Goal: Contribute content: Add original content to the website for others to see

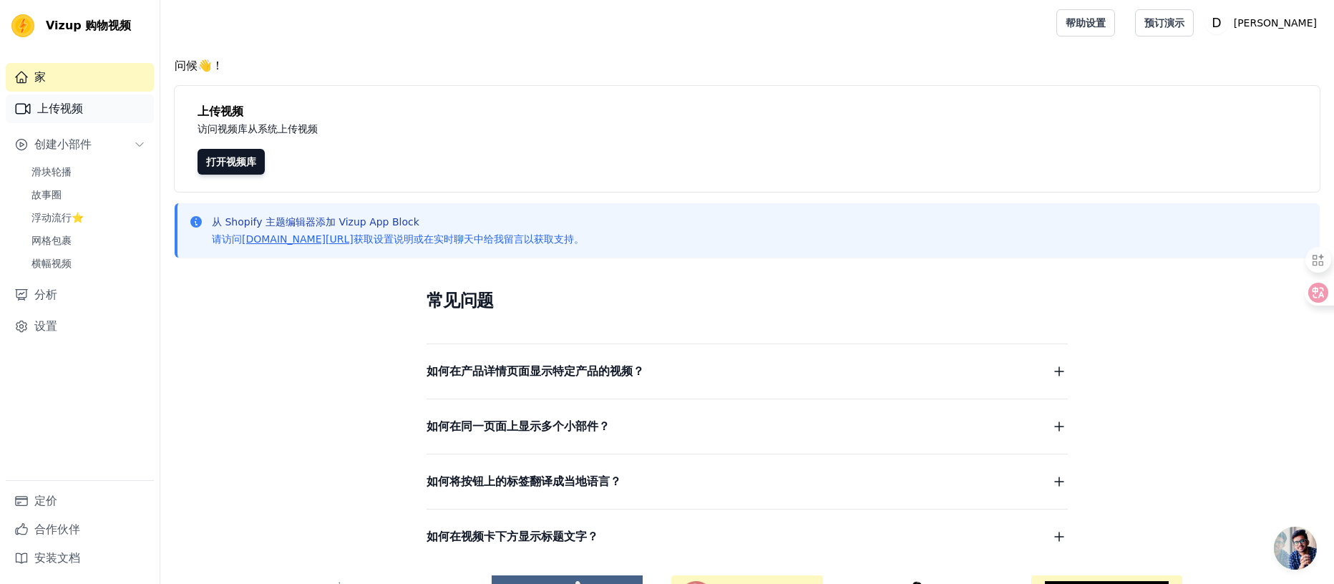
click at [64, 114] on font "上传视频" at bounding box center [60, 109] width 46 height 14
click at [73, 102] on font "上传视频" at bounding box center [60, 109] width 46 height 14
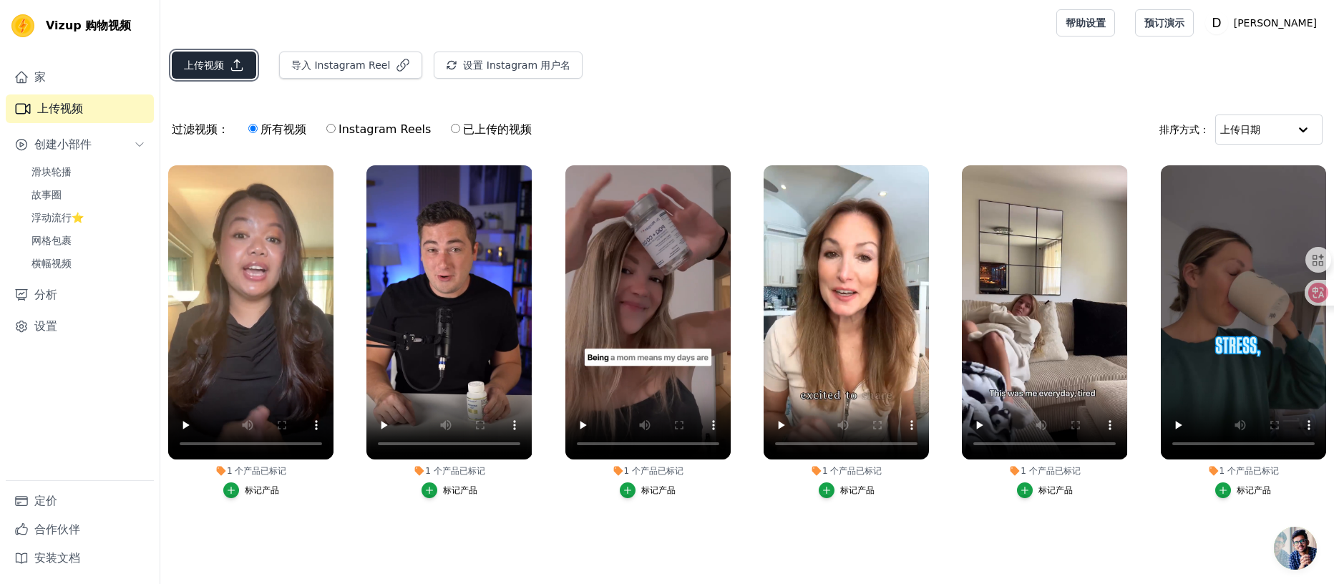
click at [214, 62] on font "上传视频" at bounding box center [204, 64] width 40 height 11
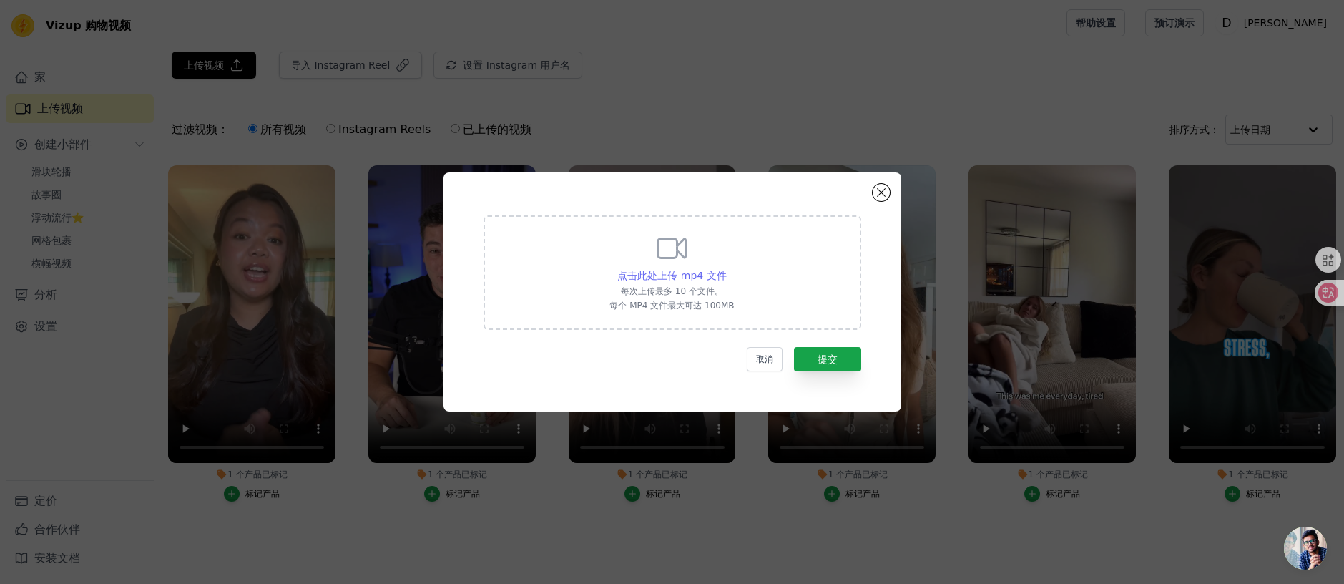
click at [693, 281] on div "点击此处上传 mp4 文件" at bounding box center [671, 275] width 109 height 14
click at [726, 268] on input "点击此处上传 mp4 文件 每次上传最多 10 个文件。 每个 MP4 文件最大可达 100MB" at bounding box center [726, 268] width 1 height 1
type input "C:\fakepath\7160_1757624215.mp4"
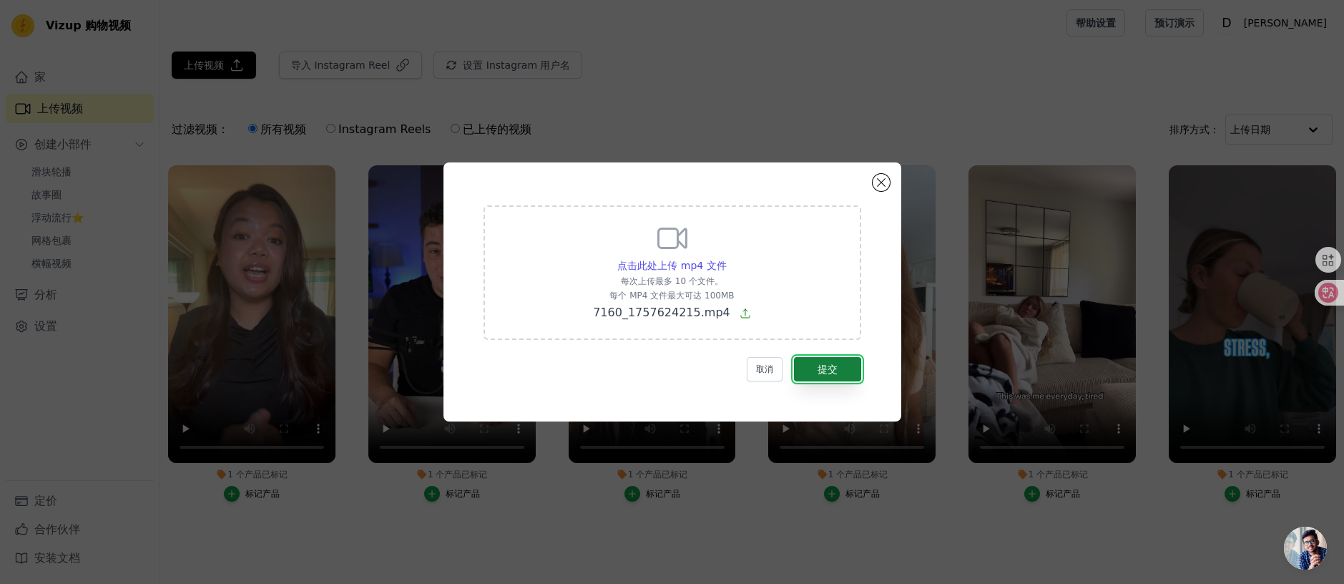
click at [838, 368] on button "提交" at bounding box center [827, 369] width 67 height 24
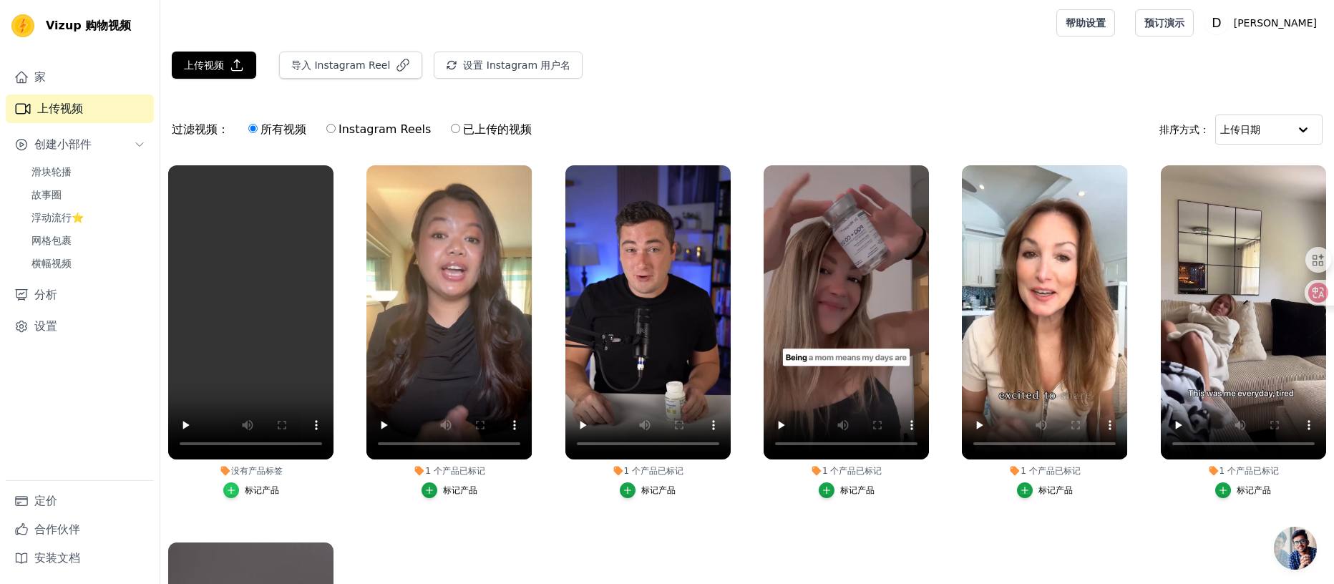
click at [235, 484] on div "button" at bounding box center [231, 490] width 16 height 16
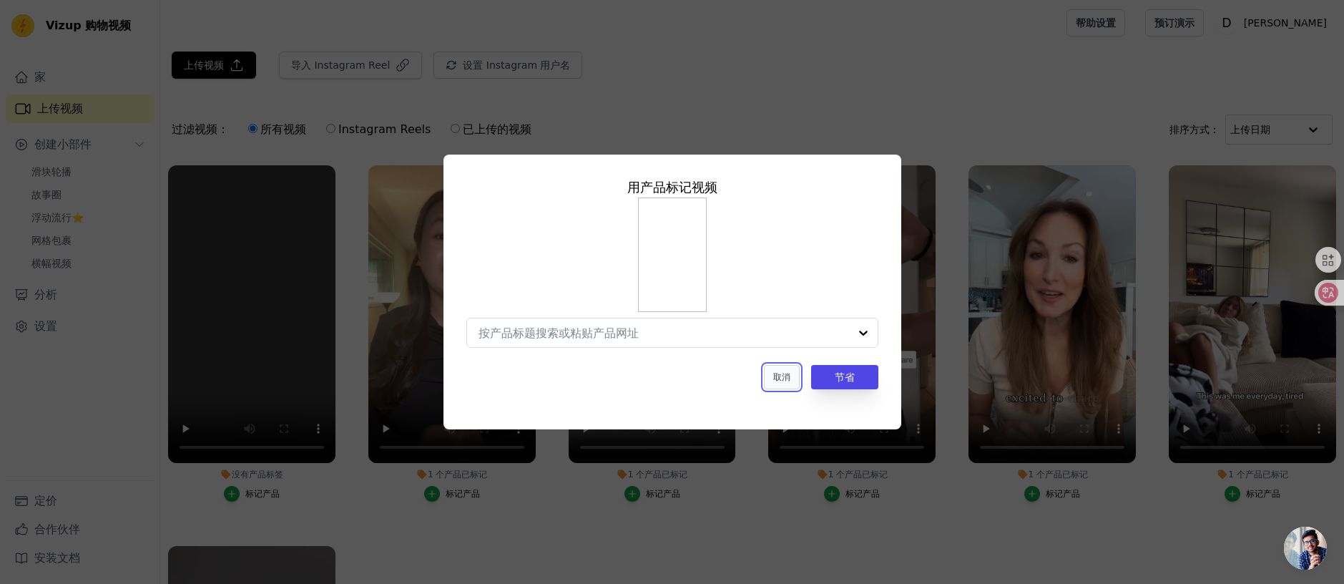
click at [789, 378] on font "取消" at bounding box center [781, 377] width 17 height 10
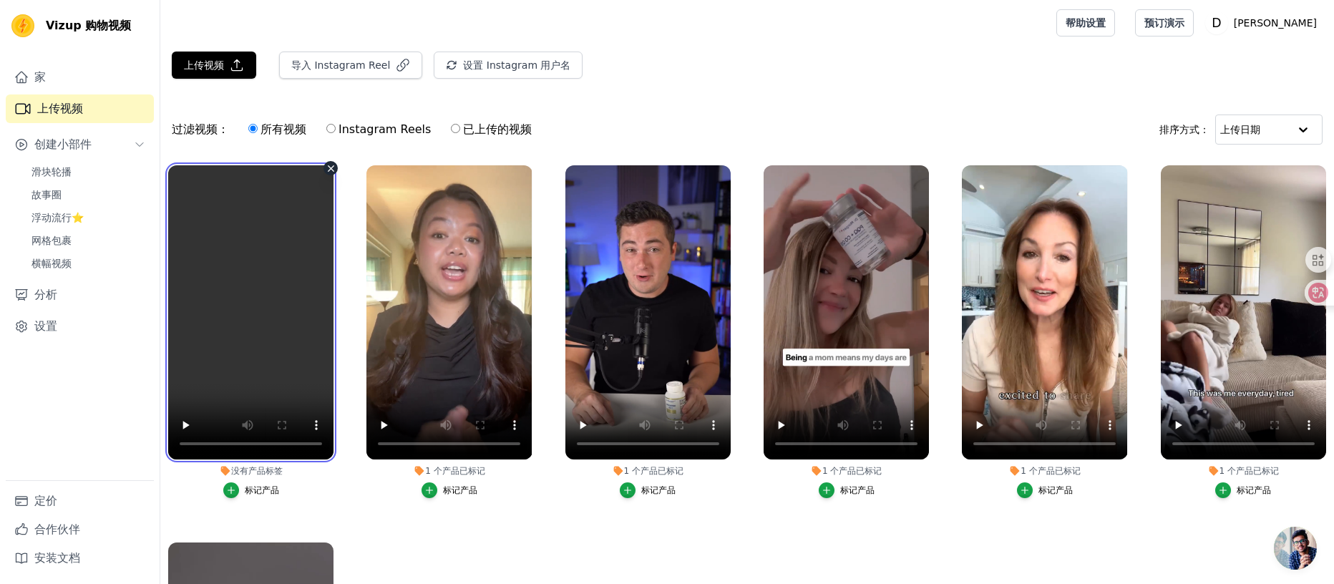
click at [281, 296] on video at bounding box center [250, 312] width 165 height 294
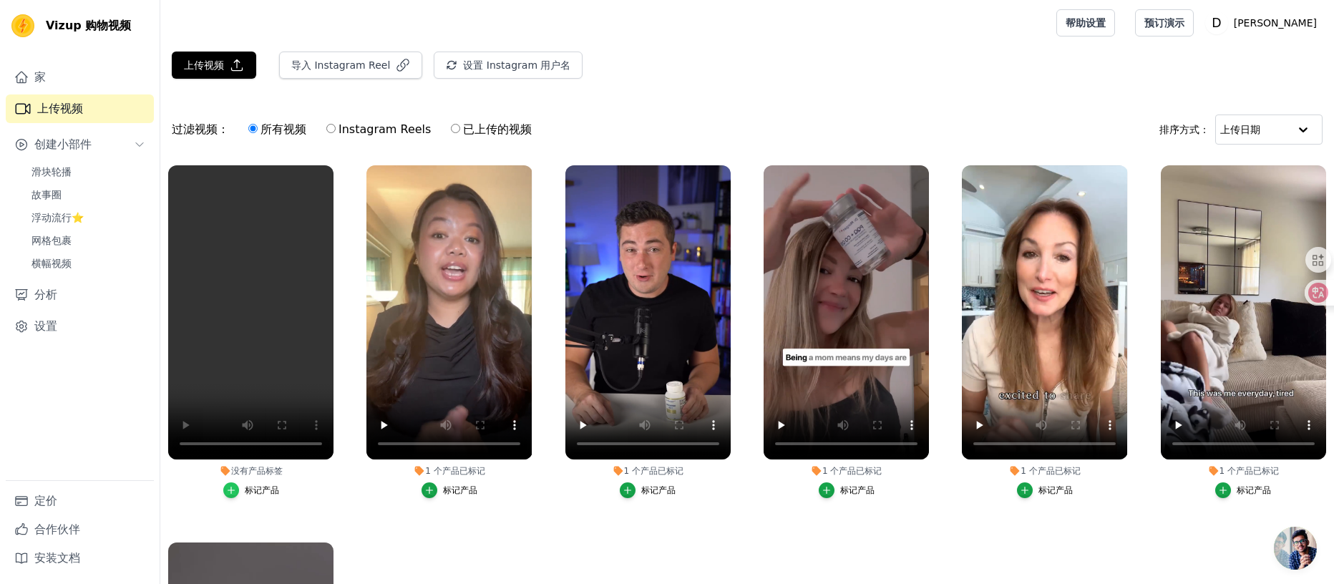
click at [230, 487] on icon "button" at bounding box center [231, 490] width 6 height 6
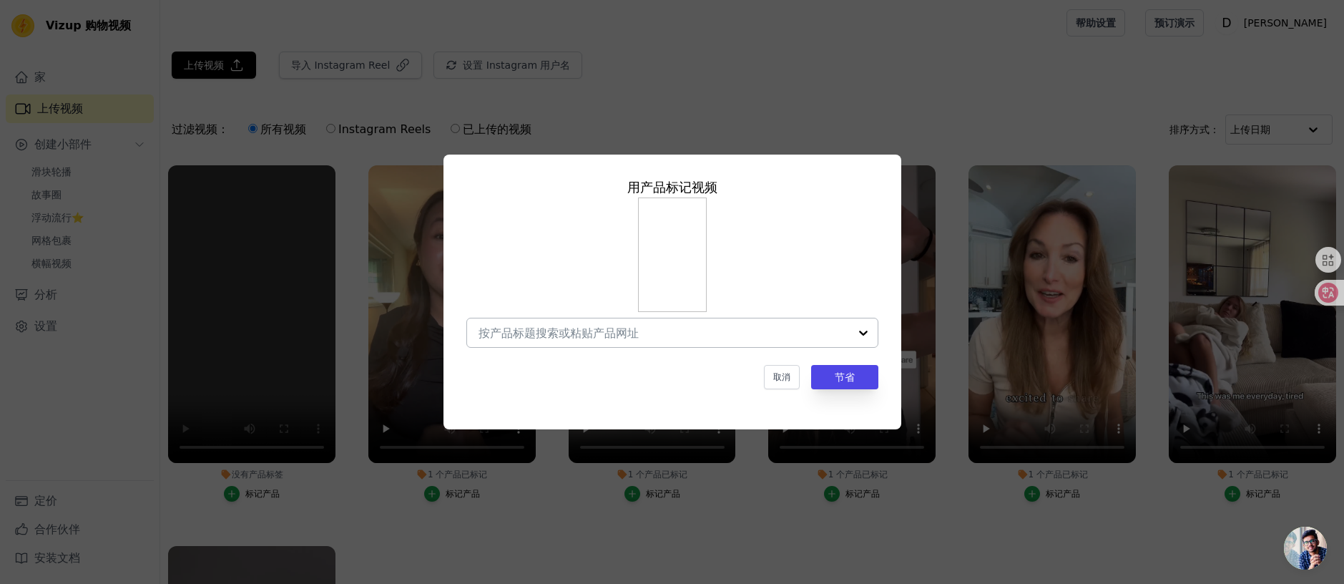
click at [866, 339] on div at bounding box center [863, 332] width 29 height 29
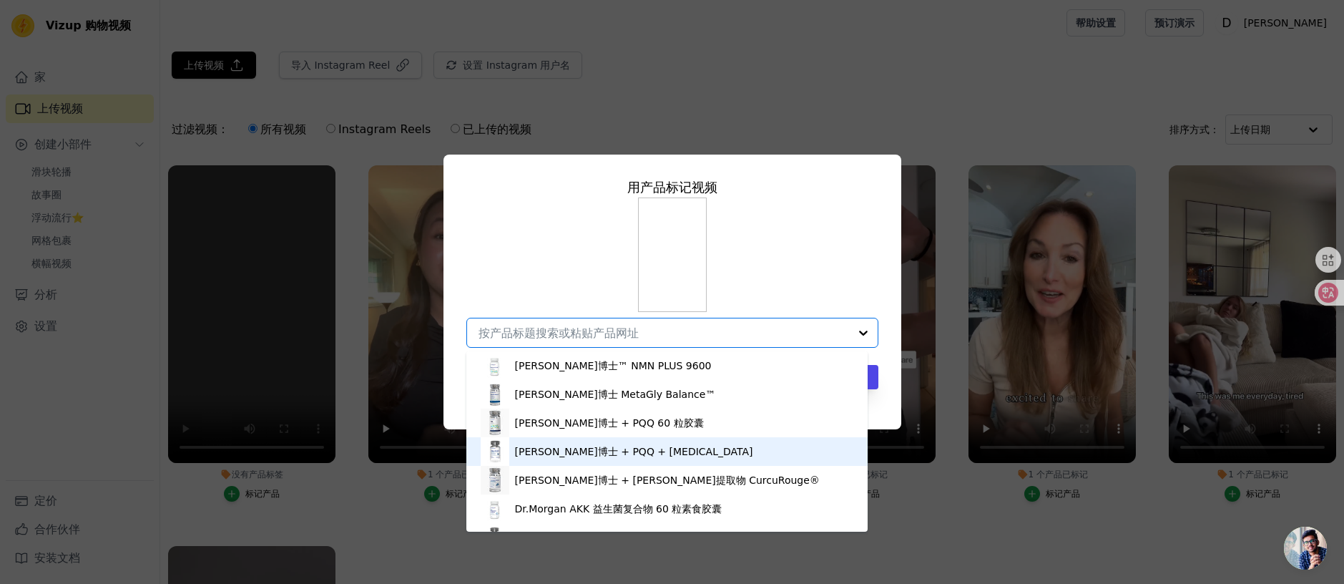
click at [628, 449] on font "[PERSON_NAME]博士 + PQQ + [MEDICAL_DATA]" at bounding box center [634, 451] width 238 height 11
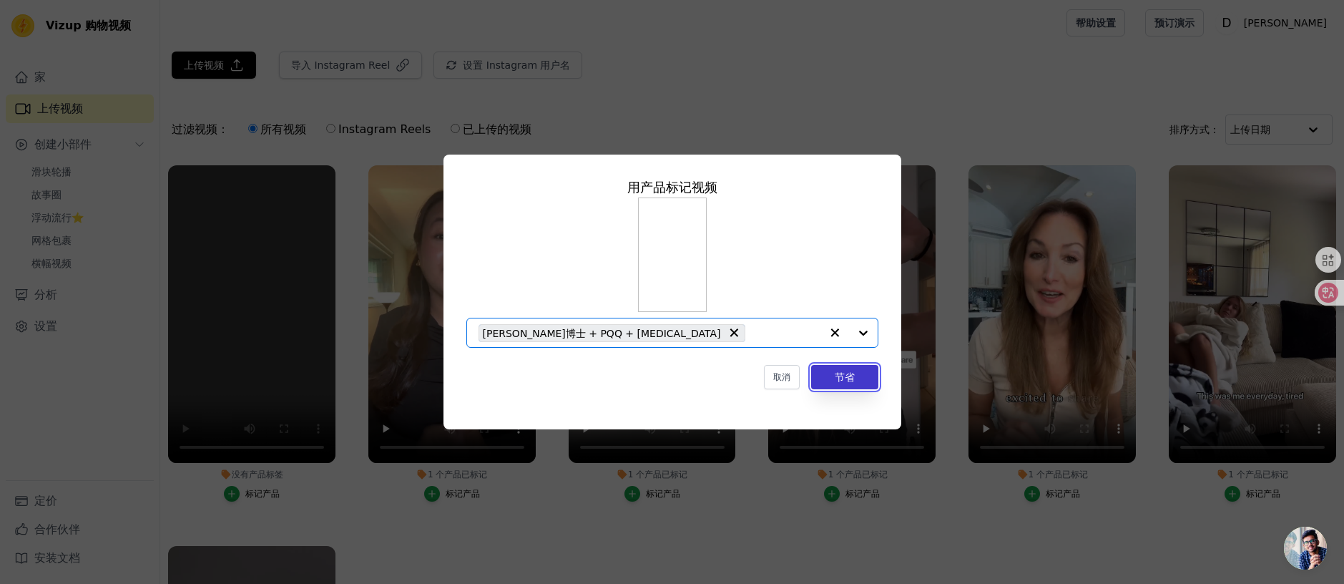
click at [844, 368] on button "节省" at bounding box center [844, 377] width 67 height 24
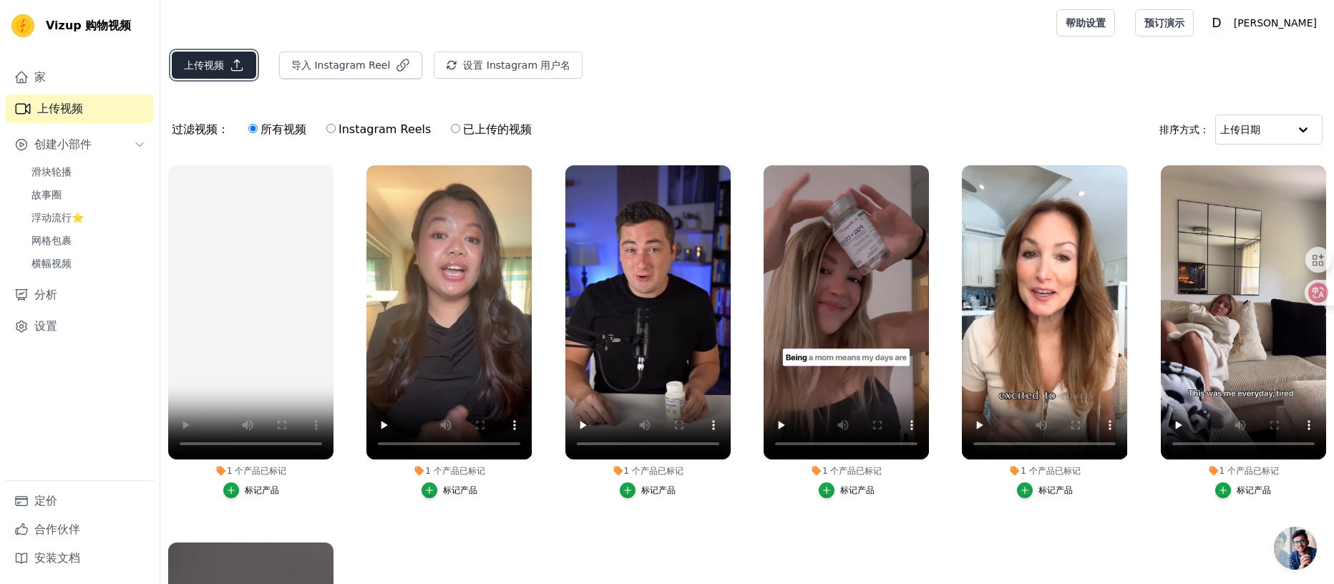
click at [211, 67] on font "上传视频" at bounding box center [204, 64] width 40 height 11
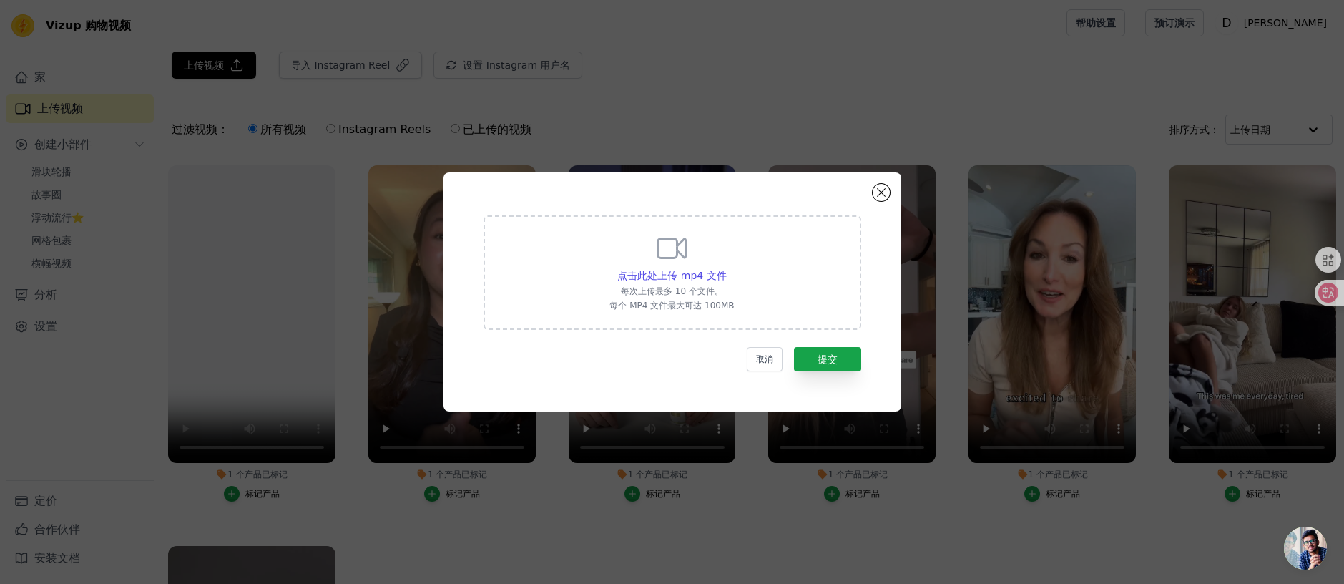
click at [688, 262] on icon at bounding box center [672, 248] width 34 height 34
click at [726, 268] on input "点击此处上传 mp4 文件 每次上传最多 10 个文件。 每个 MP4 文件最大可达 100MB" at bounding box center [726, 268] width 1 height 1
click at [680, 276] on font "点击此处上传 mp4 文件" at bounding box center [671, 275] width 109 height 11
click at [726, 268] on input "点击此处上传 mp4 文件 每次上传最多 10 个文件。 每个 MP4 文件最大可达 100MB" at bounding box center [726, 268] width 1 height 1
type input "C:\fakepath\7141_1757615067.mp4"
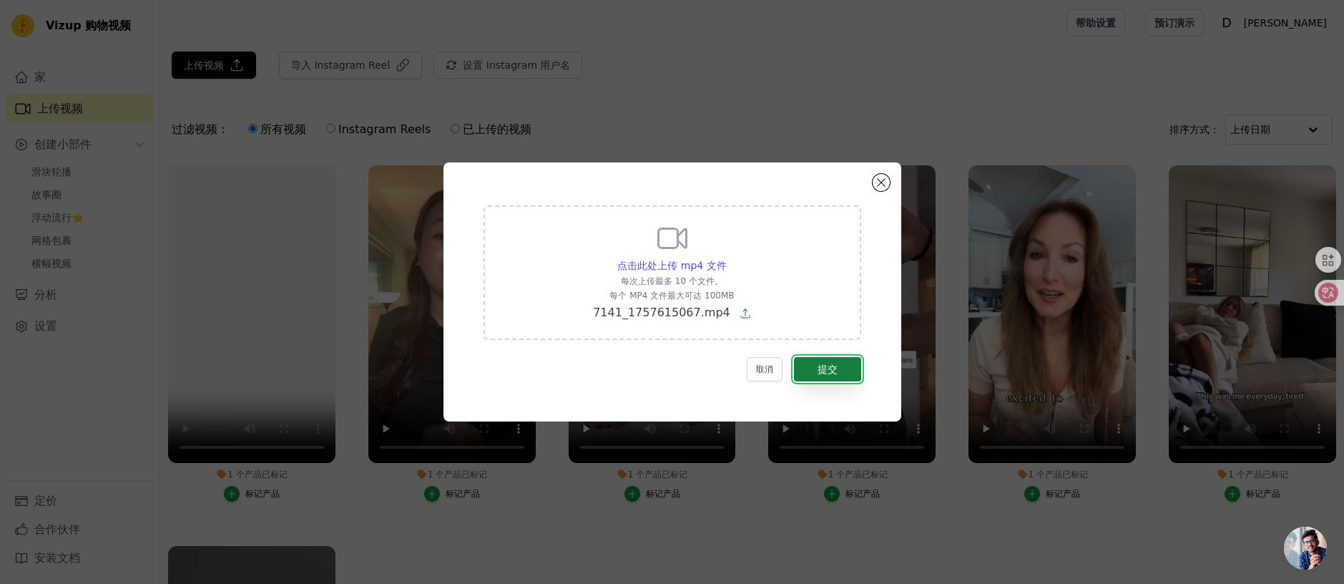
click at [834, 369] on font "提交" at bounding box center [828, 368] width 20 height 11
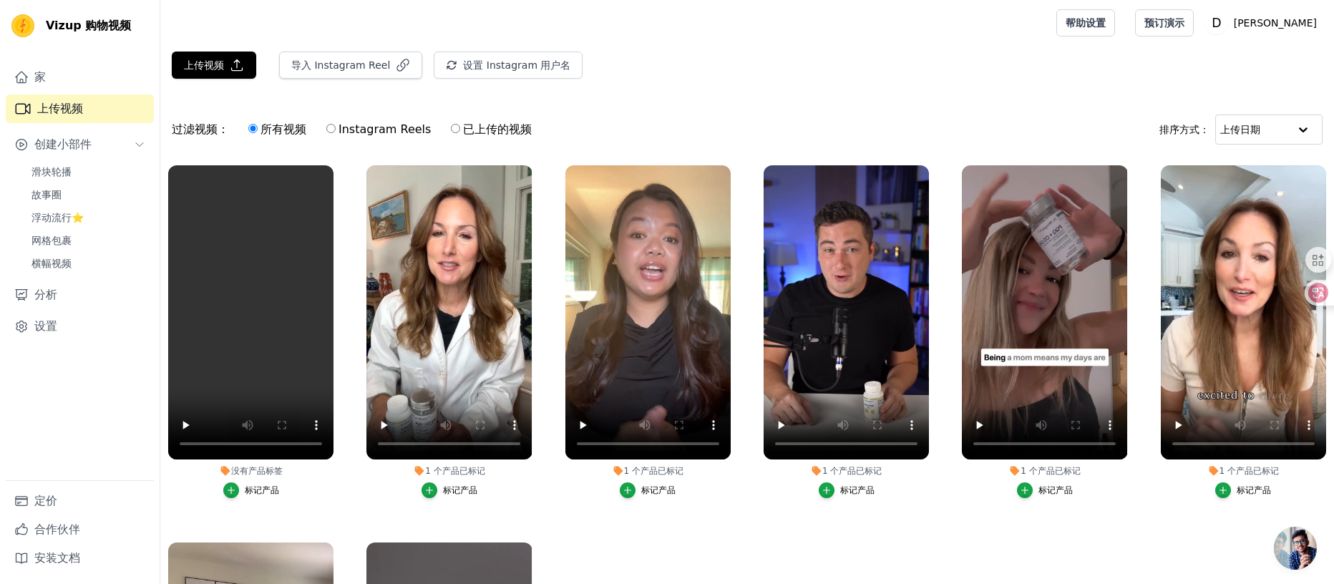
click at [258, 487] on font "标记产品" at bounding box center [262, 490] width 34 height 10
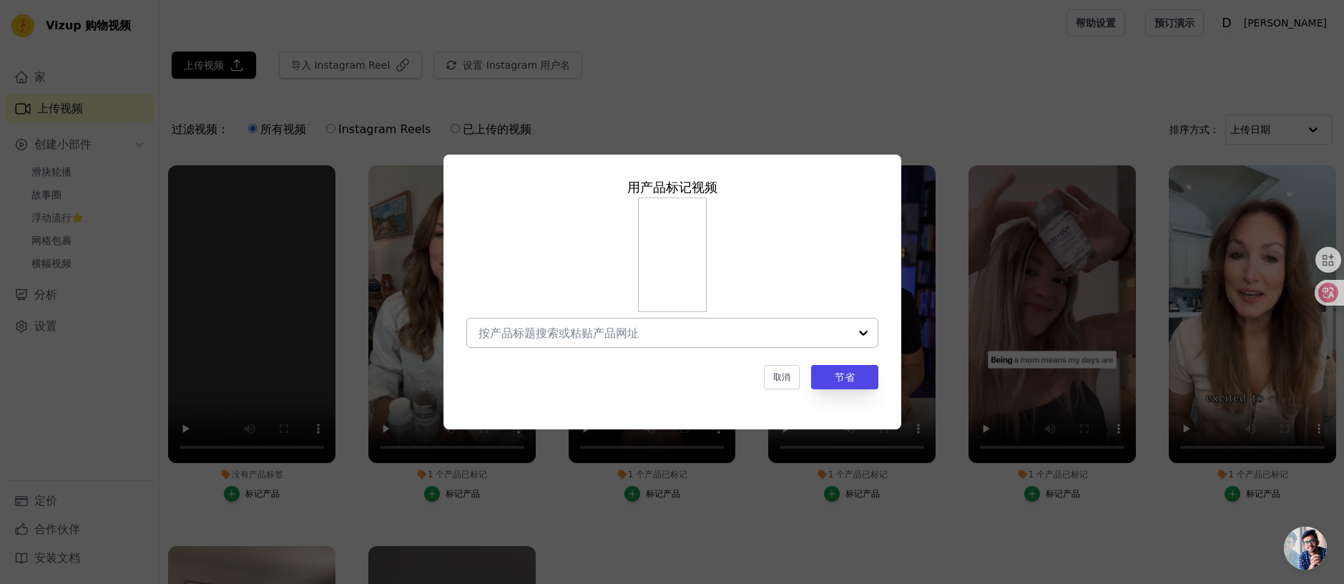
click at [860, 331] on div at bounding box center [863, 332] width 29 height 29
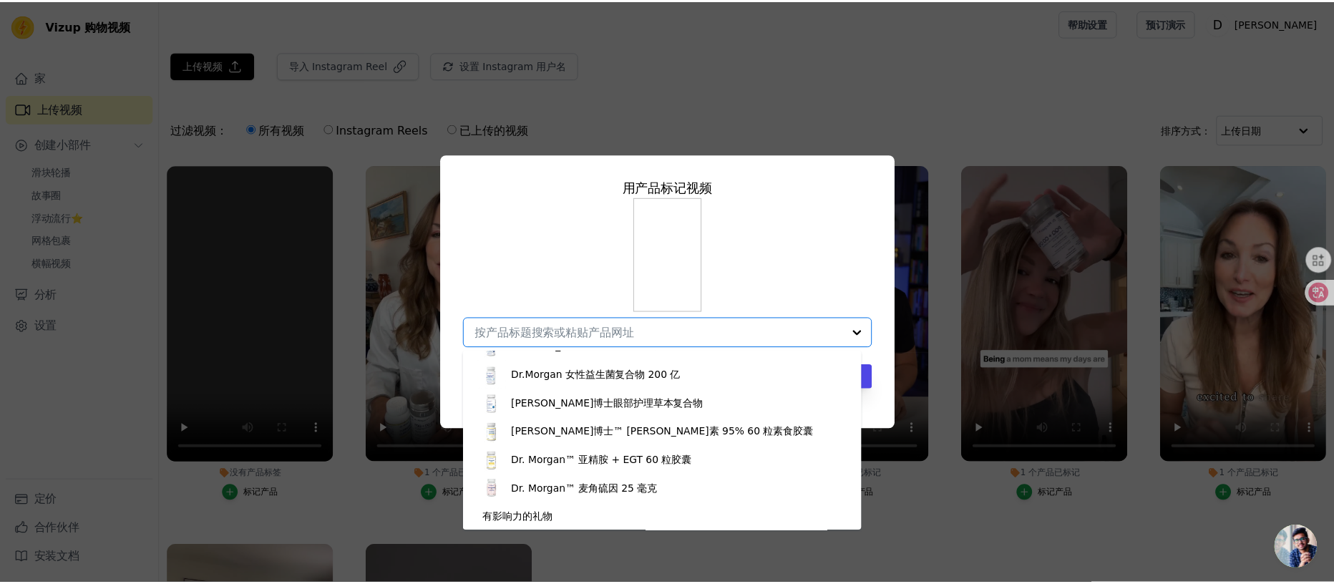
scroll to position [507, 0]
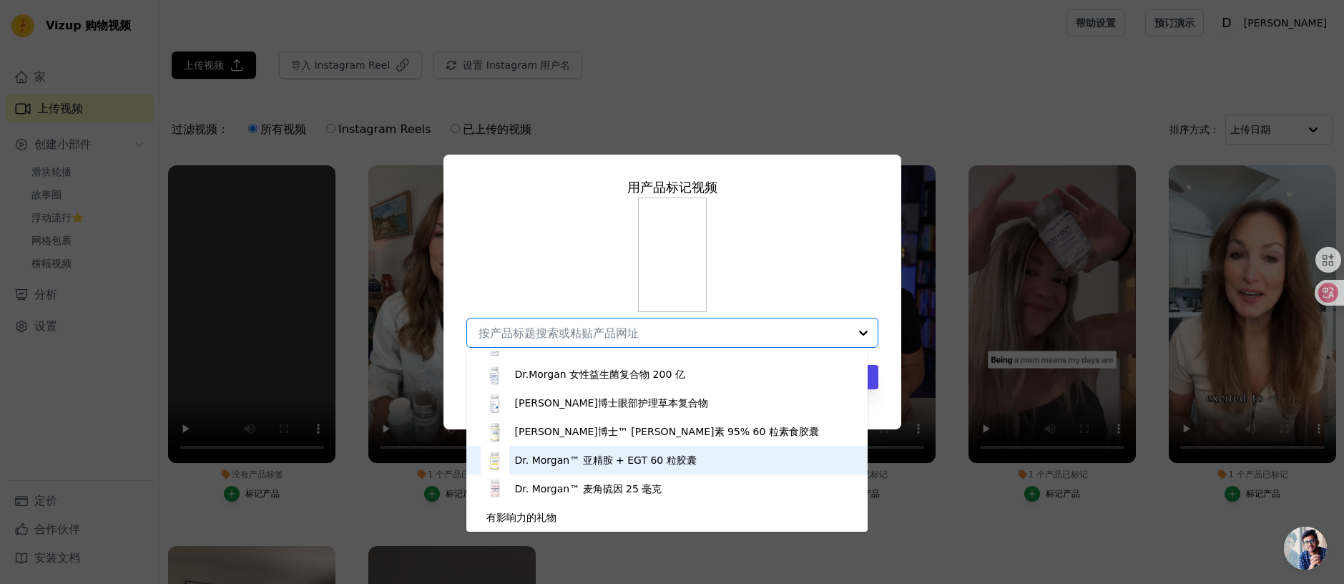
click at [653, 459] on font "Dr. Morgan™ 亚精胺 + EGT 60 粒胶囊" at bounding box center [606, 459] width 182 height 11
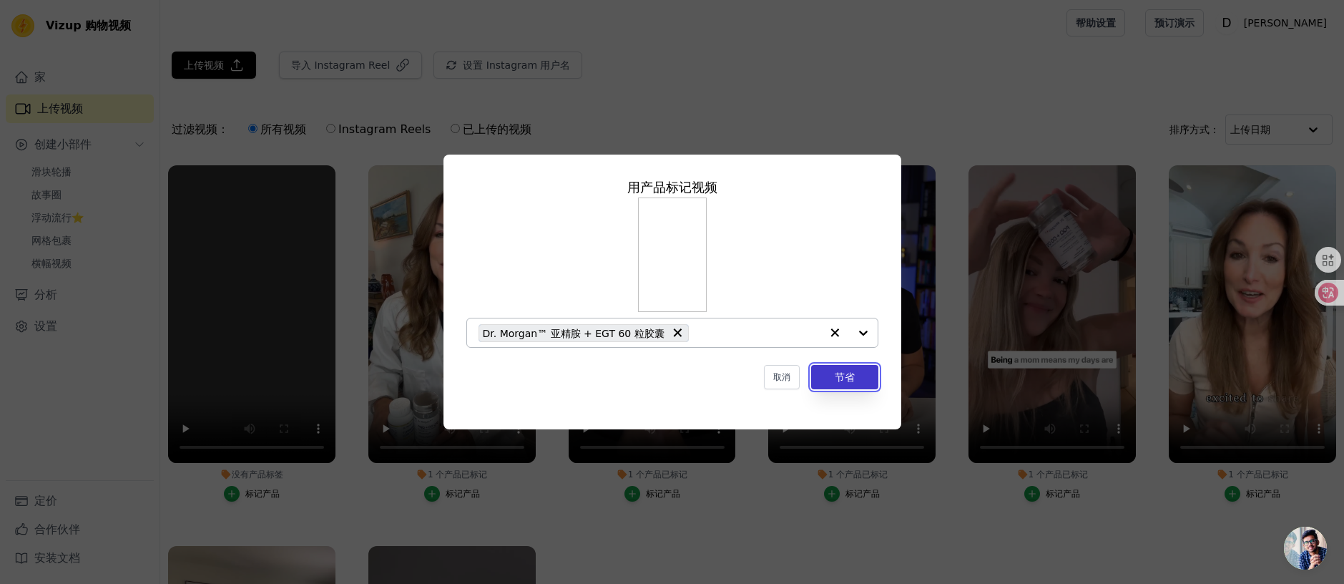
click at [840, 380] on font "节省" at bounding box center [845, 376] width 20 height 11
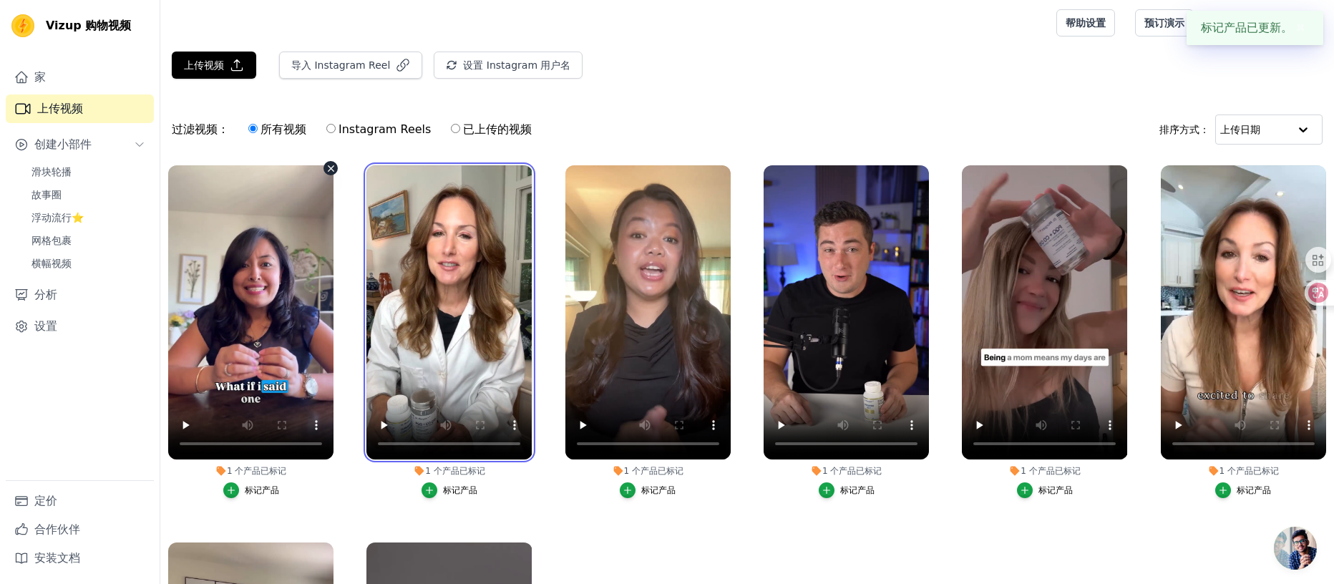
drag, startPoint x: 479, startPoint y: 303, endPoint x: 240, endPoint y: 298, distance: 238.3
click at [240, 298] on ul "1 个 产品 已标记 标记产品 1 个 产品 已标记 标记产品 1 个 产品 已标记 标记产品 1 个 产品 已标记 标记产品 1 个 产品 已标记 标记产品…" at bounding box center [746, 426] width 1173 height 538
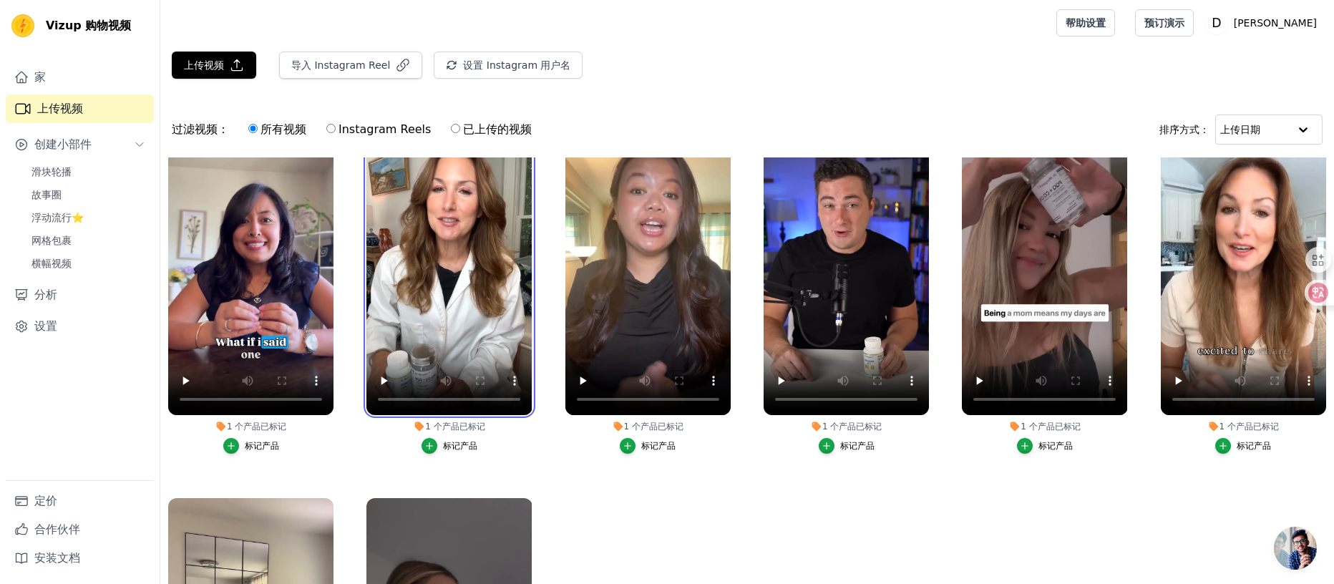
scroll to position [0, 0]
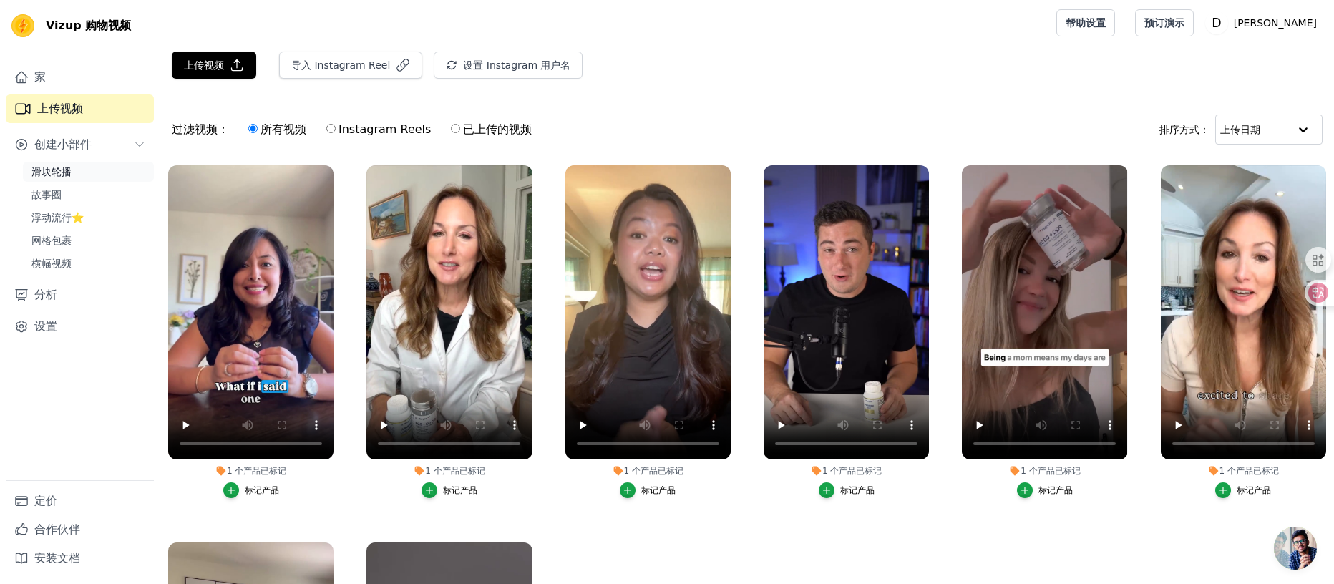
click at [56, 175] on font "滑块轮播" at bounding box center [51, 171] width 40 height 11
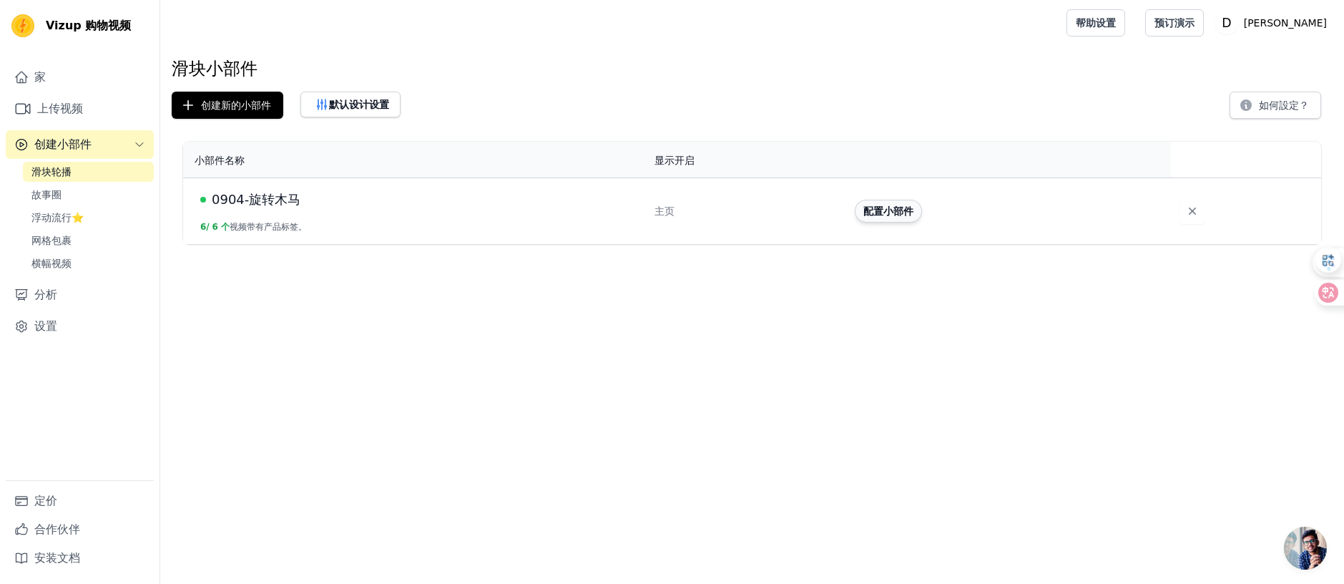
click at [898, 212] on font "配置小部件" at bounding box center [889, 210] width 50 height 11
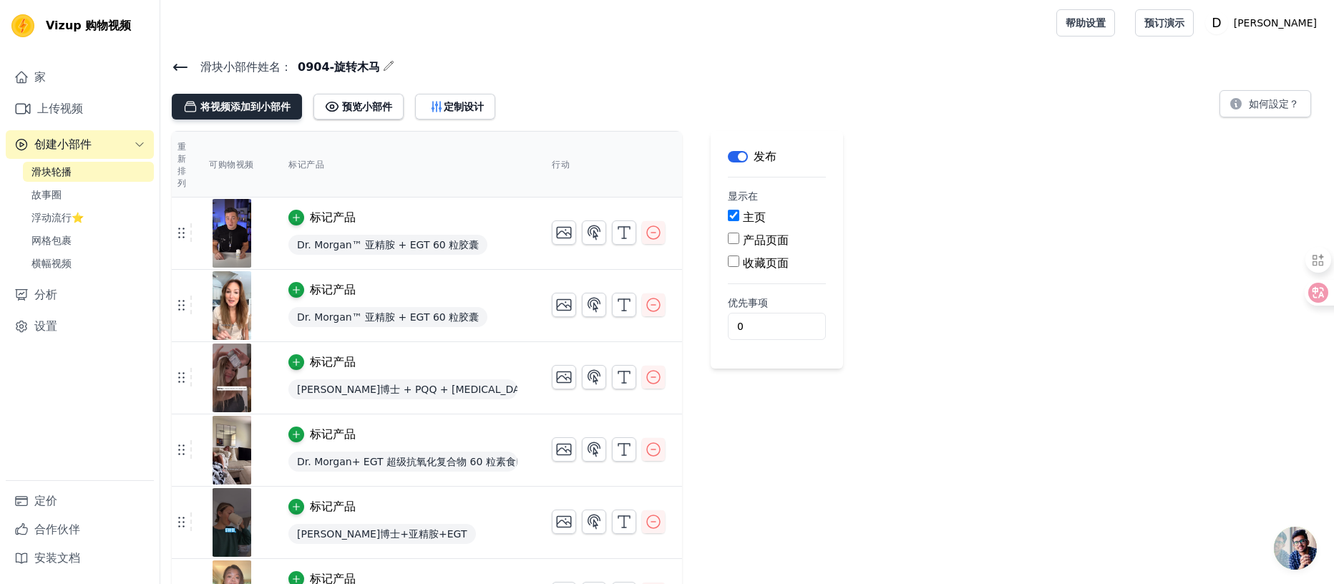
click at [243, 109] on font "将视频添加到小部件" at bounding box center [245, 106] width 90 height 11
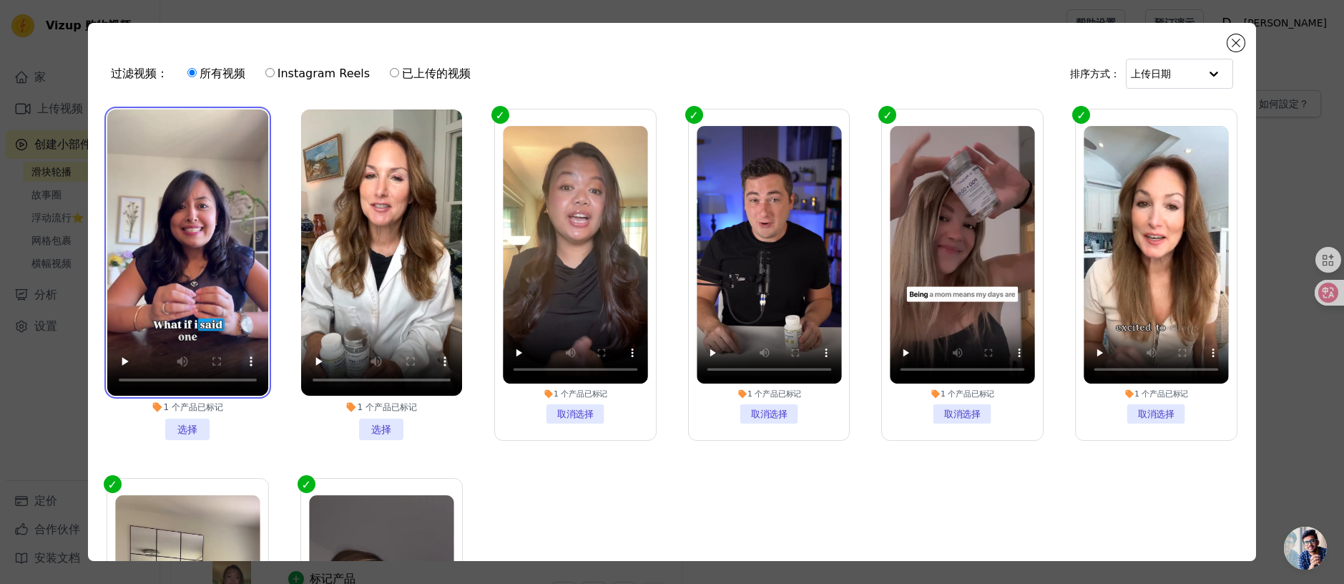
click at [227, 205] on video at bounding box center [187, 252] width 161 height 286
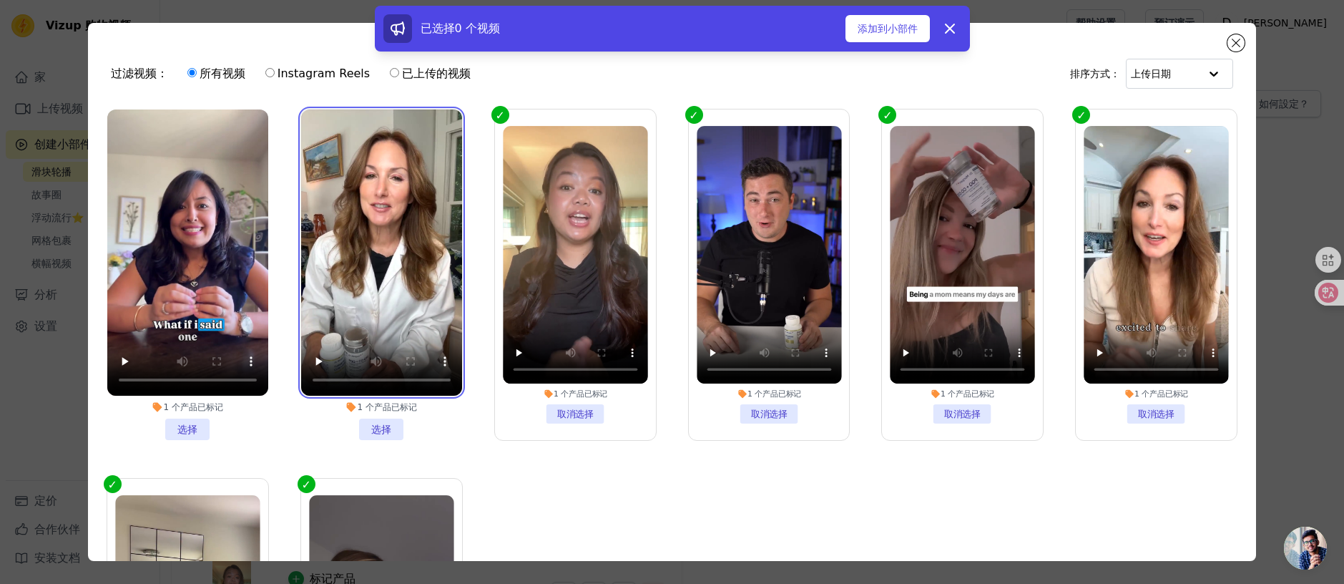
click at [357, 191] on video at bounding box center [381, 252] width 161 height 286
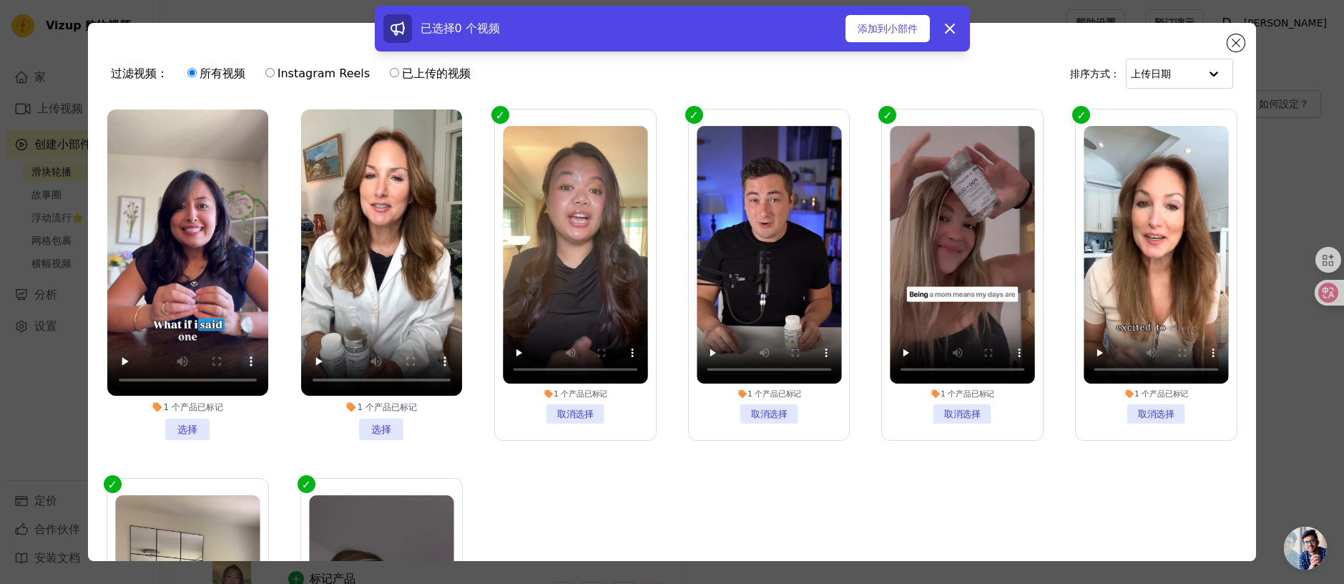
click at [266, 209] on div "1 个 产品 已标记 选择" at bounding box center [187, 275] width 177 height 346
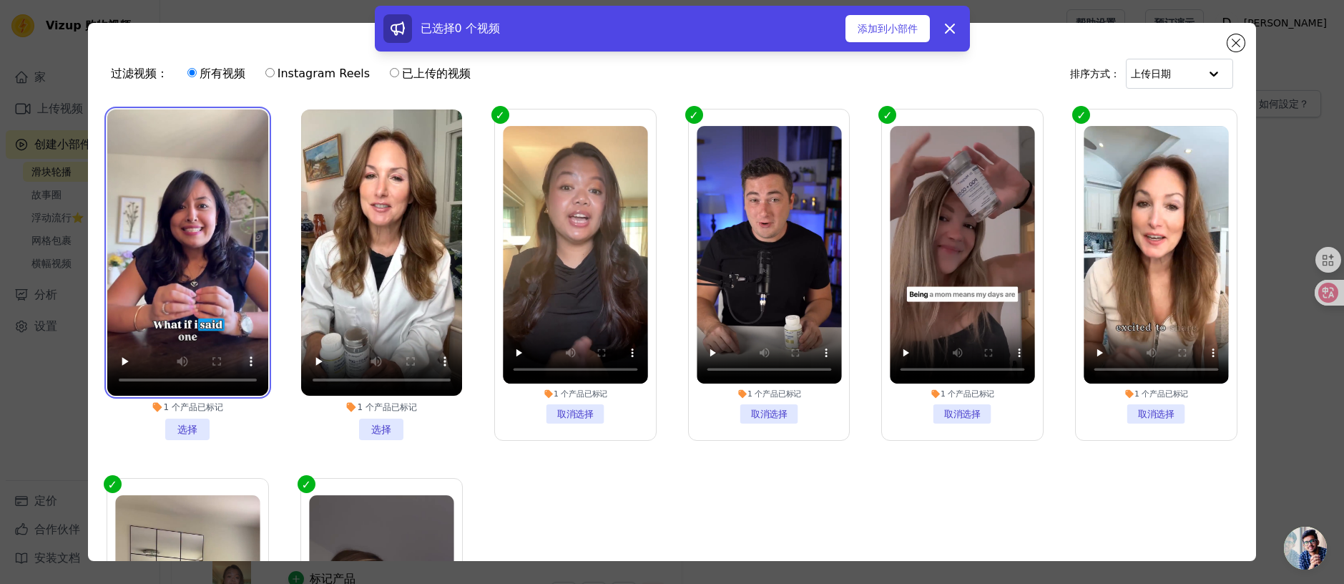
click at [208, 202] on video at bounding box center [187, 252] width 161 height 286
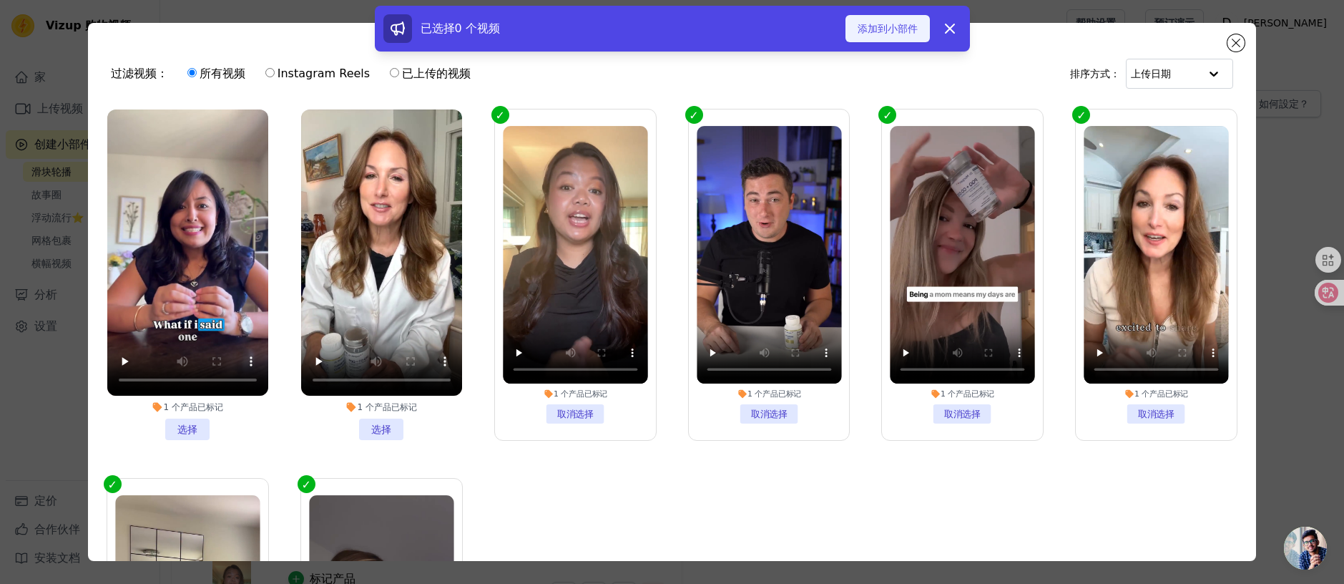
click at [876, 32] on font "添加到小部件" at bounding box center [888, 28] width 60 height 11
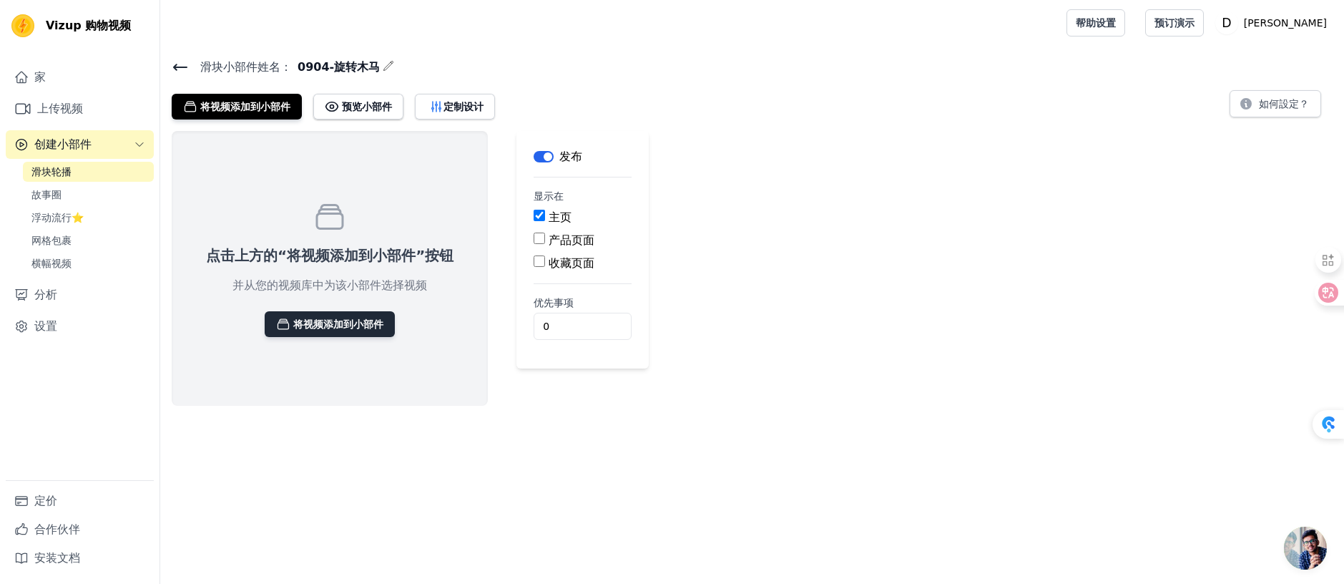
click at [311, 318] on font "将视频添加到小部件" at bounding box center [338, 323] width 90 height 11
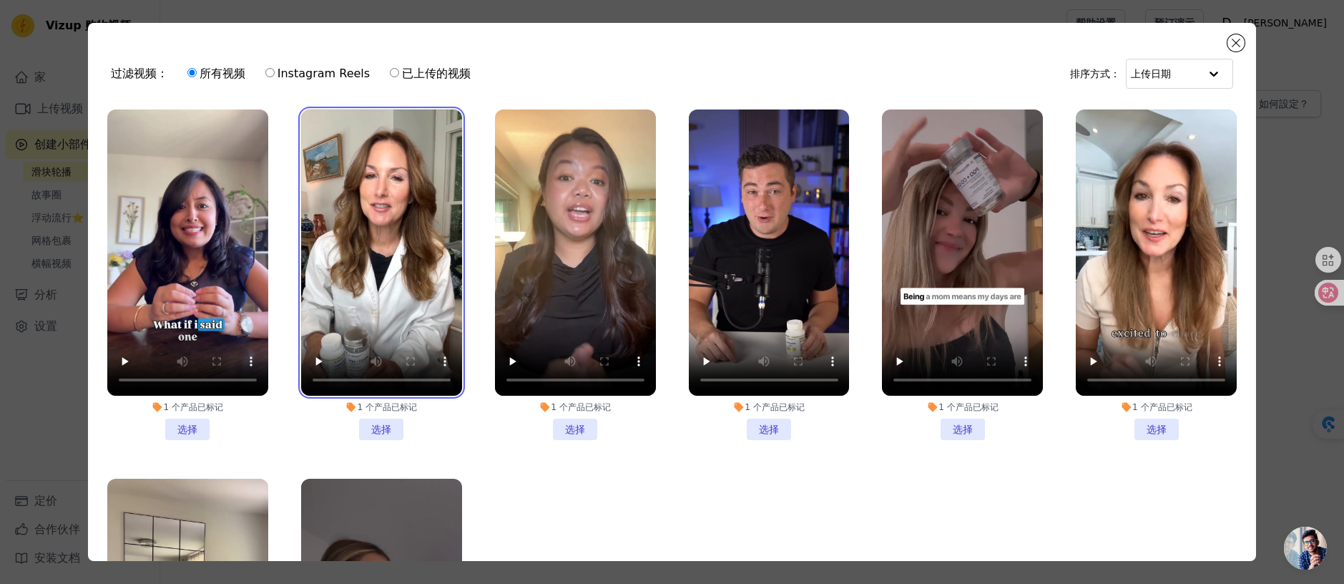
click at [391, 185] on video at bounding box center [381, 252] width 161 height 286
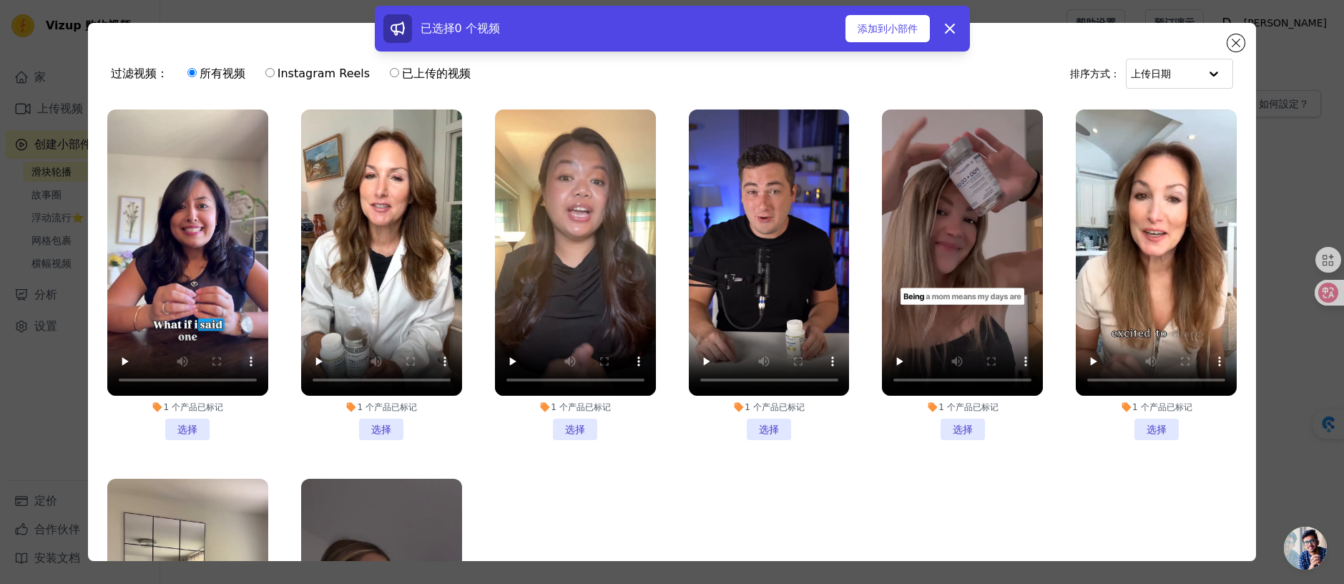
click at [386, 416] on li "1 个 产品 已标记 选择" at bounding box center [381, 274] width 161 height 331
click at [0, 0] on input "1 个 产品 已标记 选择" at bounding box center [0, 0] width 0 height 0
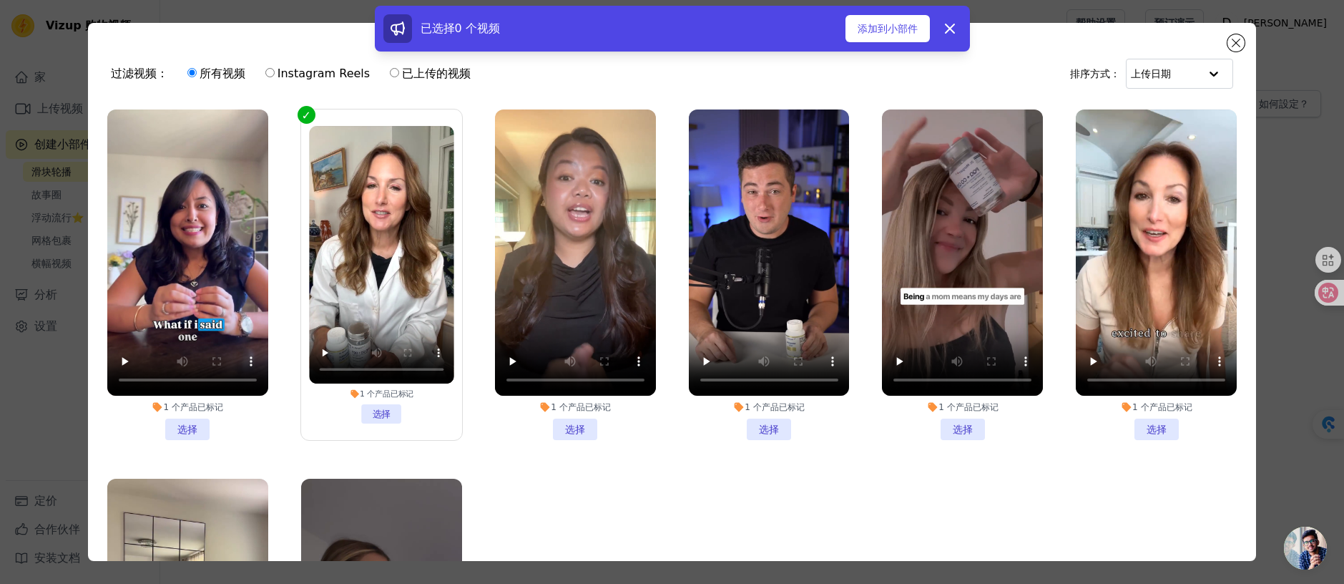
click at [196, 424] on li "1 个 产品 已标记 选择" at bounding box center [187, 274] width 161 height 331
click at [0, 0] on input "1 个 产品 已标记 选择" at bounding box center [0, 0] width 0 height 0
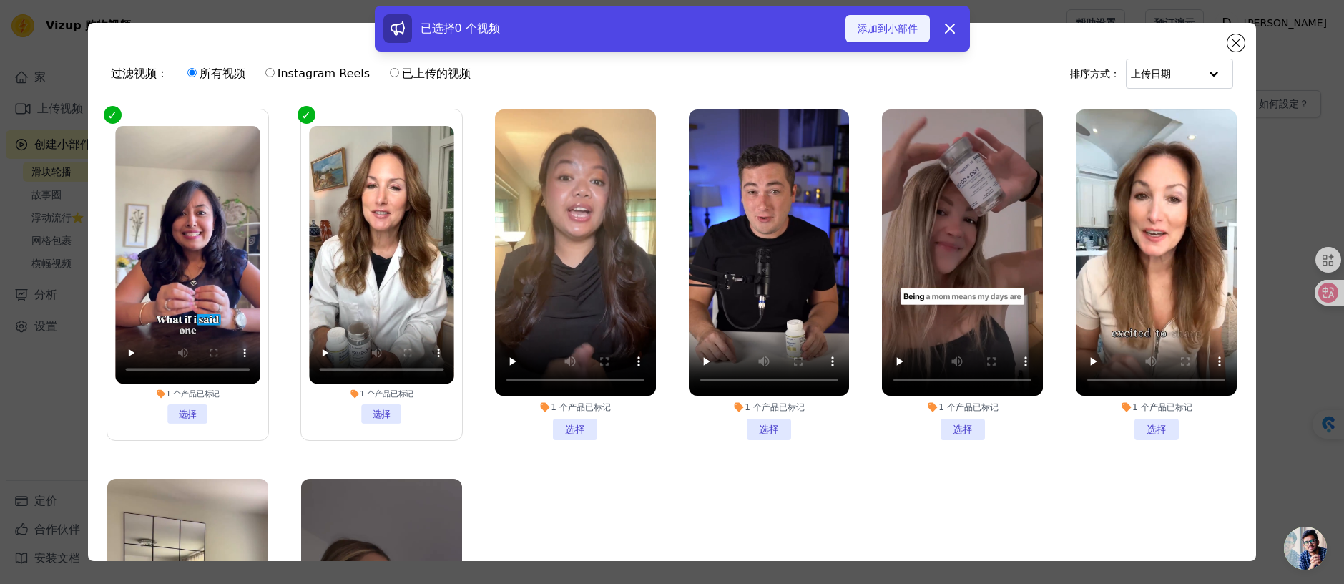
click at [890, 23] on font "添加到小部件" at bounding box center [888, 28] width 60 height 11
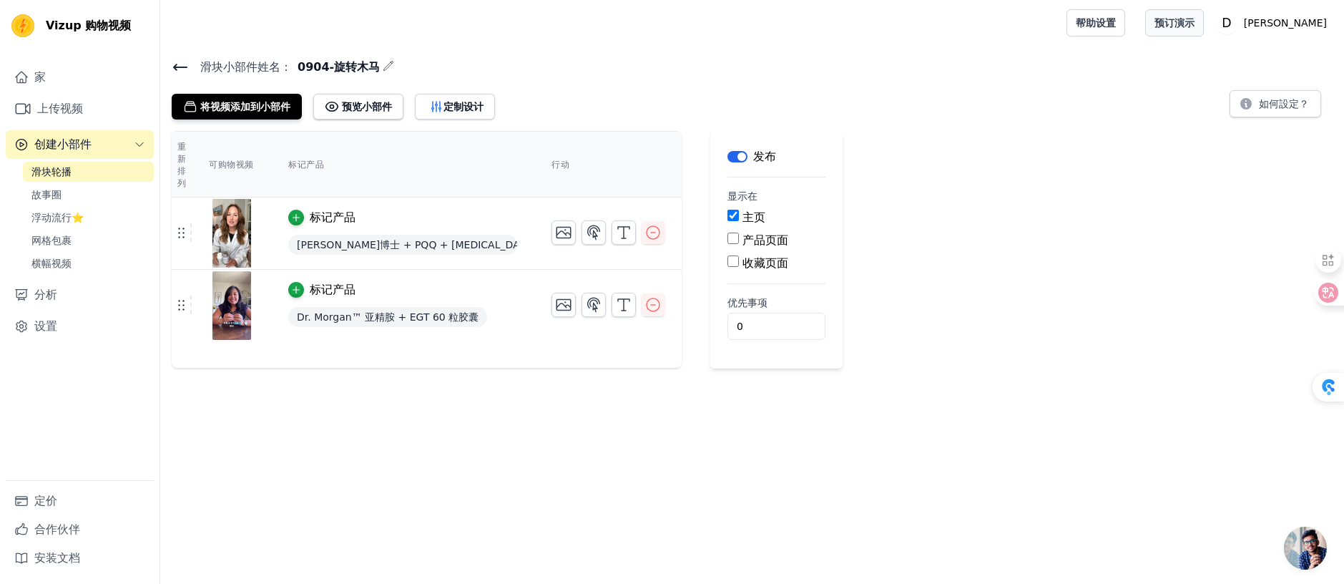
click at [1195, 20] on font "预订演示" at bounding box center [1175, 22] width 40 height 11
click at [351, 103] on font "预览小部件" at bounding box center [367, 106] width 50 height 11
click at [256, 107] on font "将视频添加到小部件" at bounding box center [245, 106] width 90 height 11
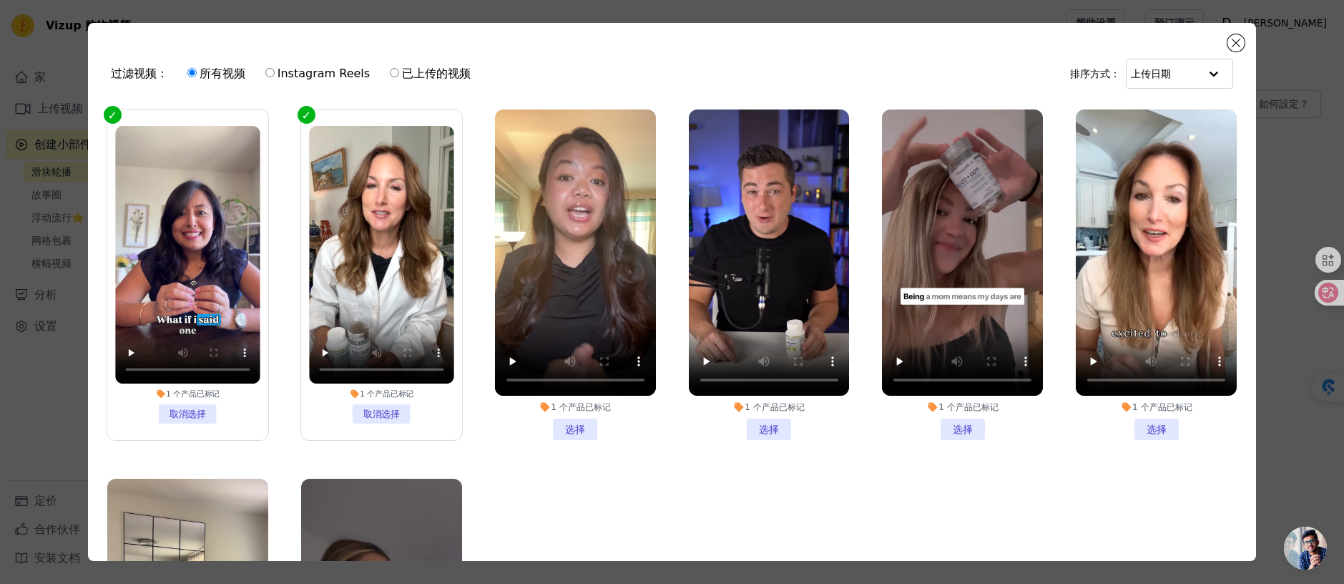
click at [577, 428] on li "1 个 产品 已标记 选择" at bounding box center [575, 274] width 161 height 331
click at [0, 0] on input "1 个 产品 已标记 选择" at bounding box center [0, 0] width 0 height 0
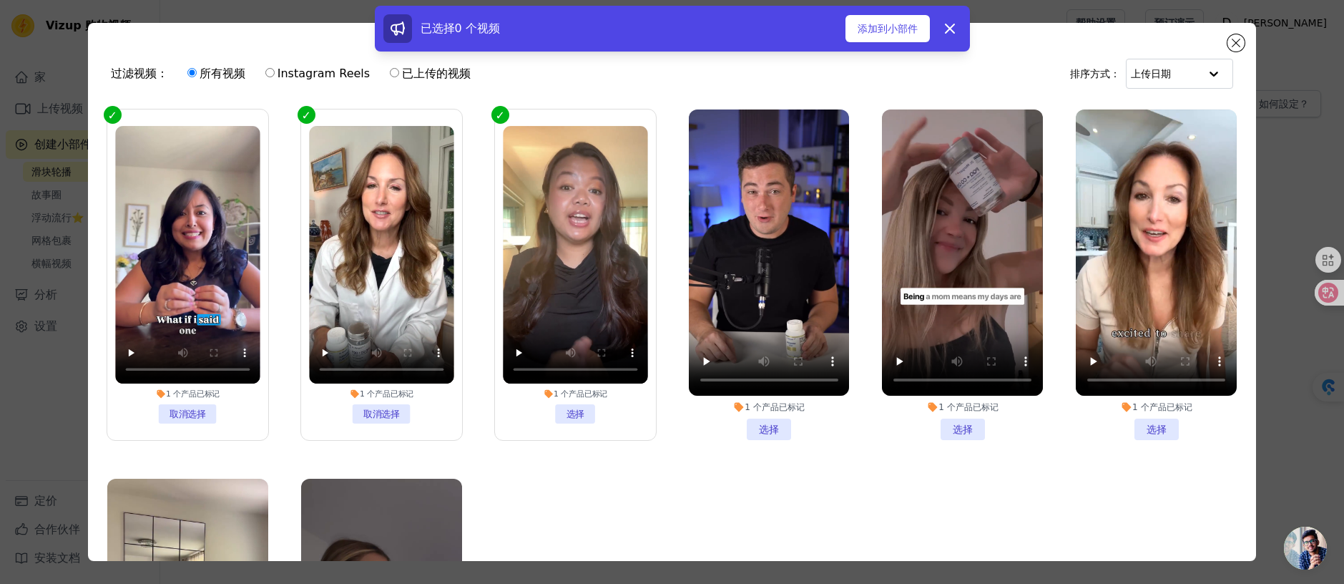
click at [743, 419] on li "1 个 产品 已标记 选择" at bounding box center [769, 274] width 161 height 331
click at [0, 0] on input "1 个 产品 已标记 选择" at bounding box center [0, 0] width 0 height 0
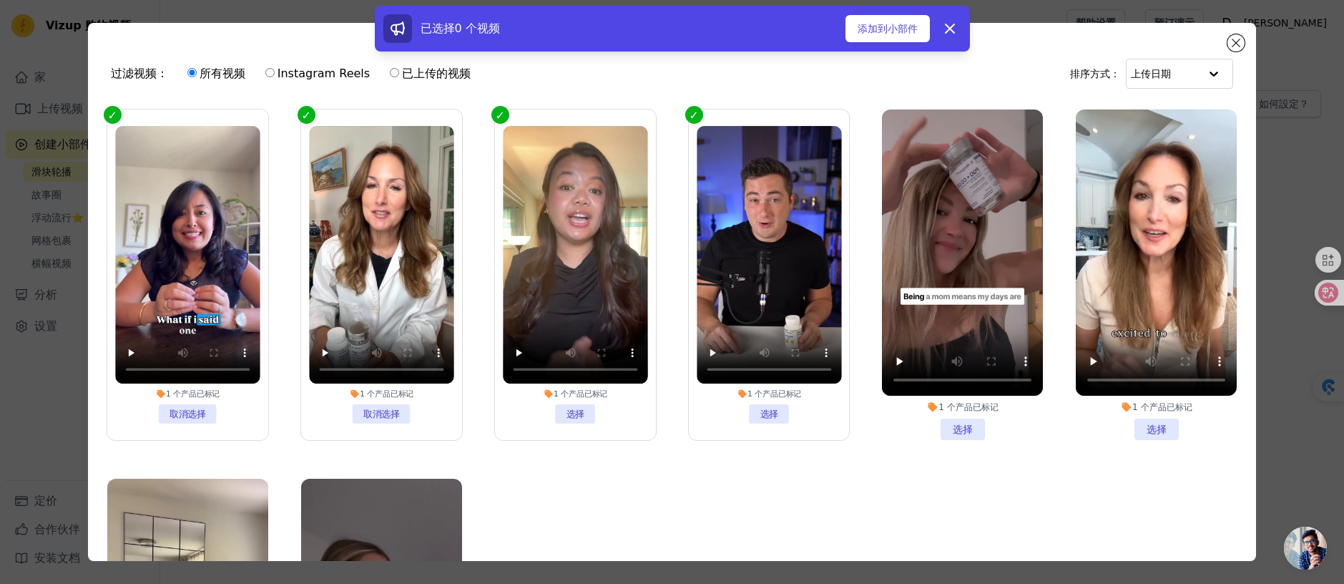
click at [572, 406] on li "1 个 产品 已标记 选择" at bounding box center [575, 275] width 145 height 298
click at [0, 0] on input "1 个 产品 已标记 选择" at bounding box center [0, 0] width 0 height 0
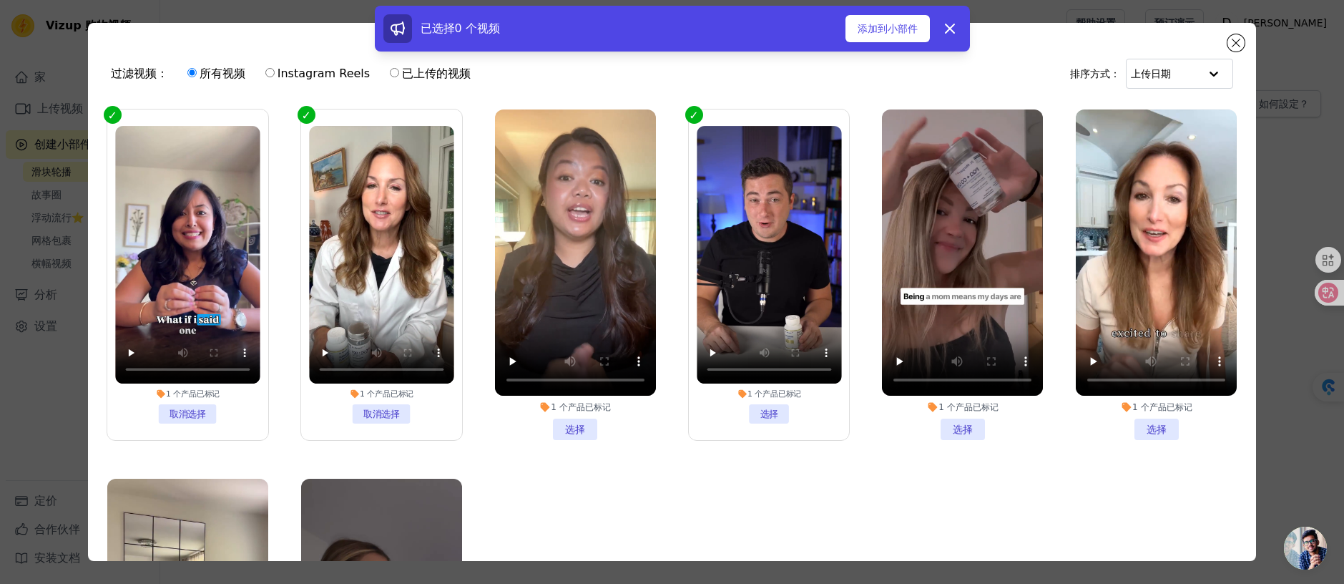
click at [567, 411] on li "1 个 产品 已标记 选择" at bounding box center [575, 274] width 161 height 331
click at [0, 0] on input "1 个 产品 已标记 选择" at bounding box center [0, 0] width 0 height 0
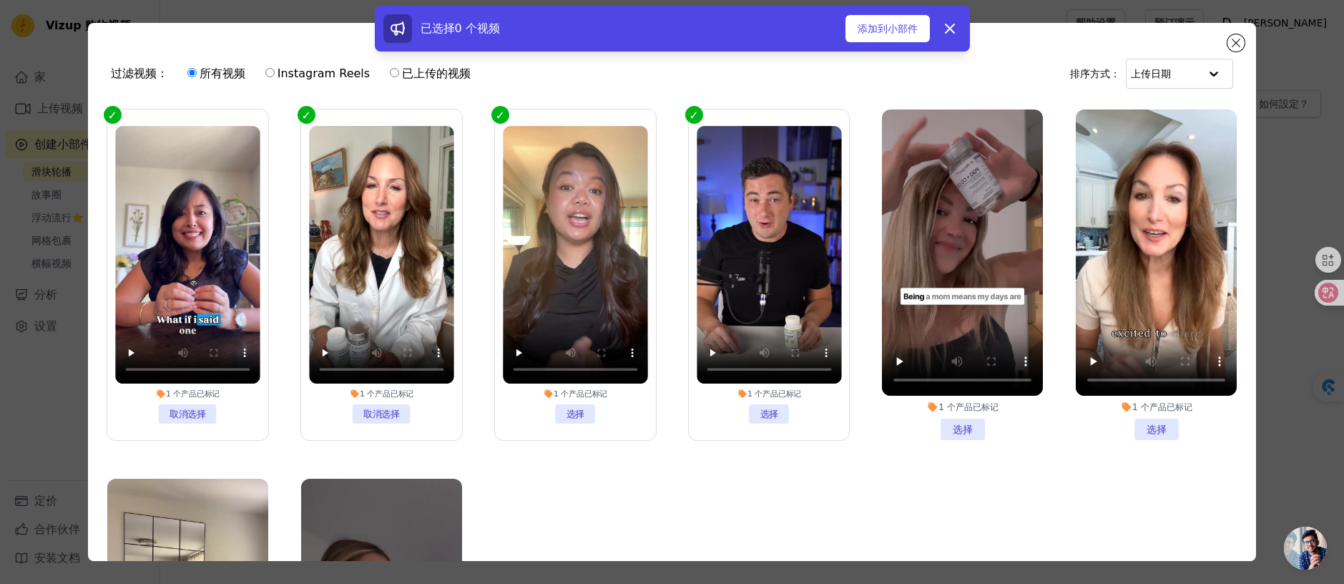
click at [746, 404] on li "1 个 产品 已标记 选择" at bounding box center [769, 275] width 145 height 298
click at [0, 0] on input "1 个 产品 已标记 选择" at bounding box center [0, 0] width 0 height 0
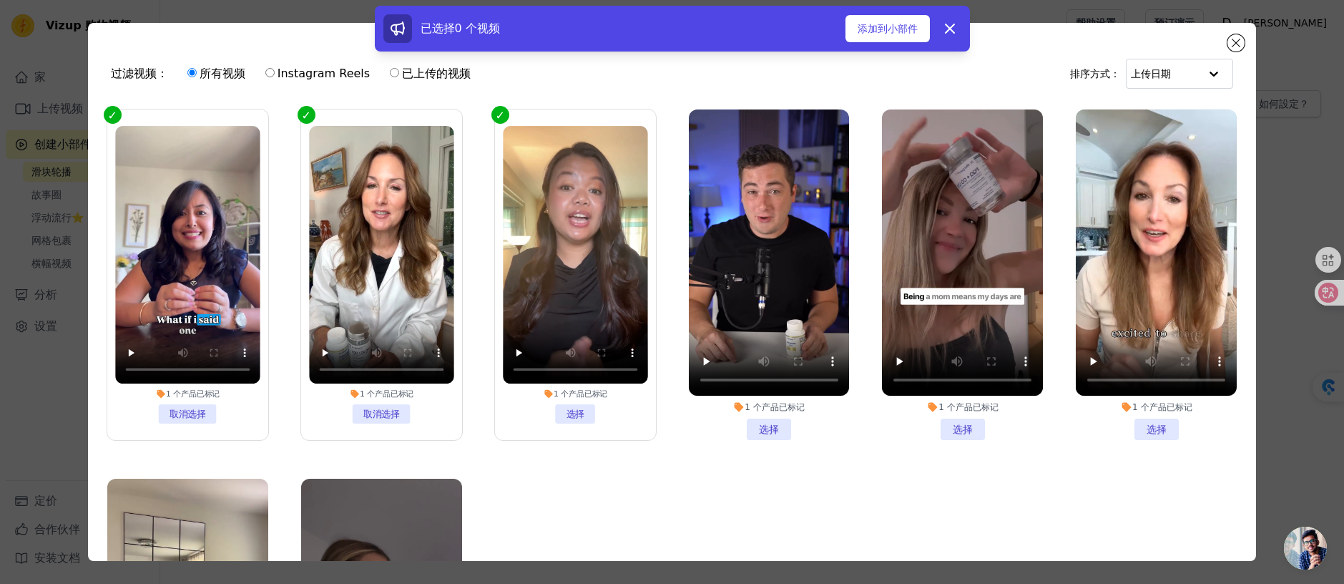
click at [952, 412] on li "1 个 产品 已标记 选择" at bounding box center [962, 274] width 161 height 331
click at [0, 0] on input "1 个 产品 已标记 选择" at bounding box center [0, 0] width 0 height 0
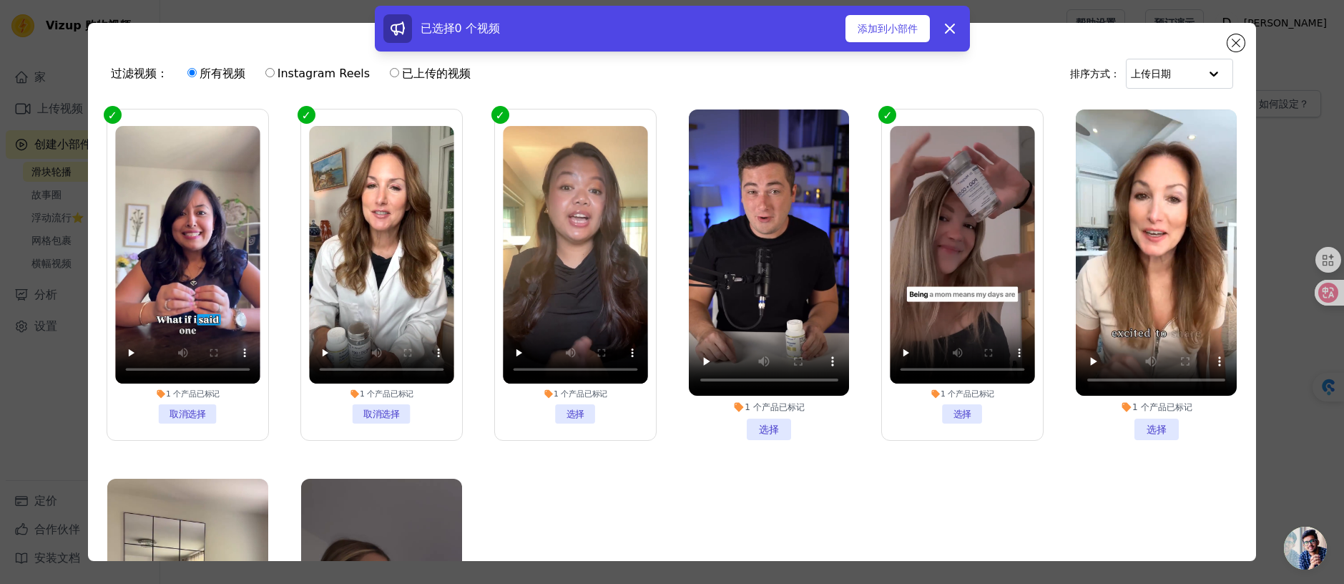
click at [764, 417] on li "1 个 产品 已标记 选择" at bounding box center [769, 274] width 161 height 331
click at [0, 0] on input "1 个 产品 已标记 选择" at bounding box center [0, 0] width 0 height 0
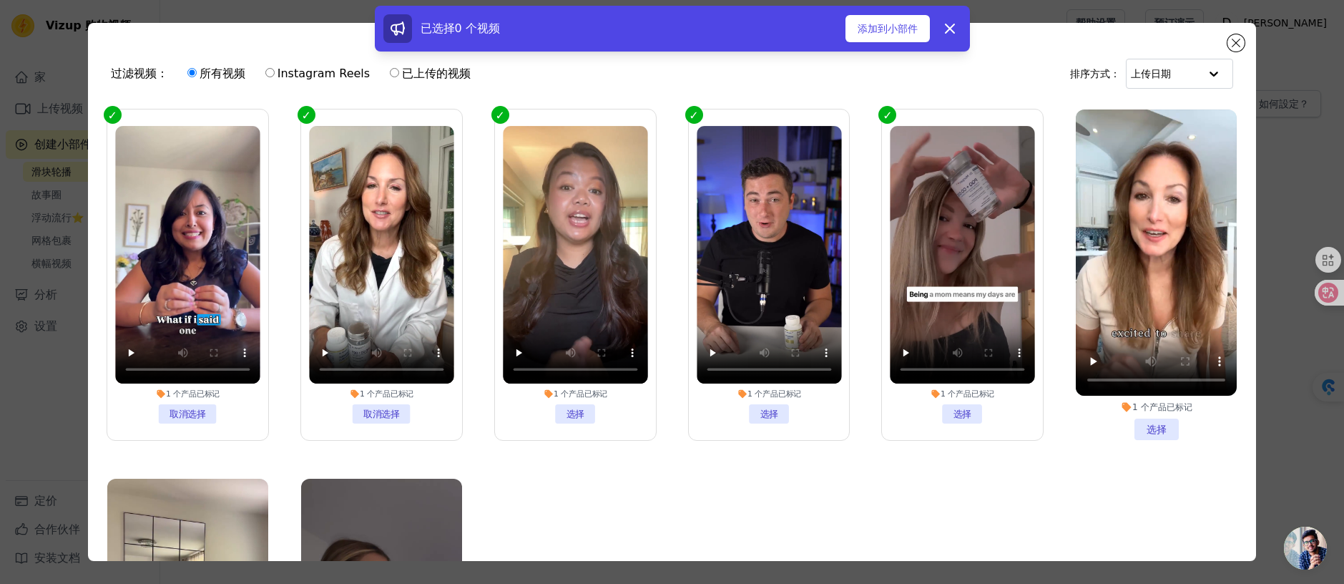
click at [1133, 421] on li "1 个 产品 已标记 选择" at bounding box center [1156, 274] width 161 height 331
click at [0, 0] on input "1 个 产品 已标记 选择" at bounding box center [0, 0] width 0 height 0
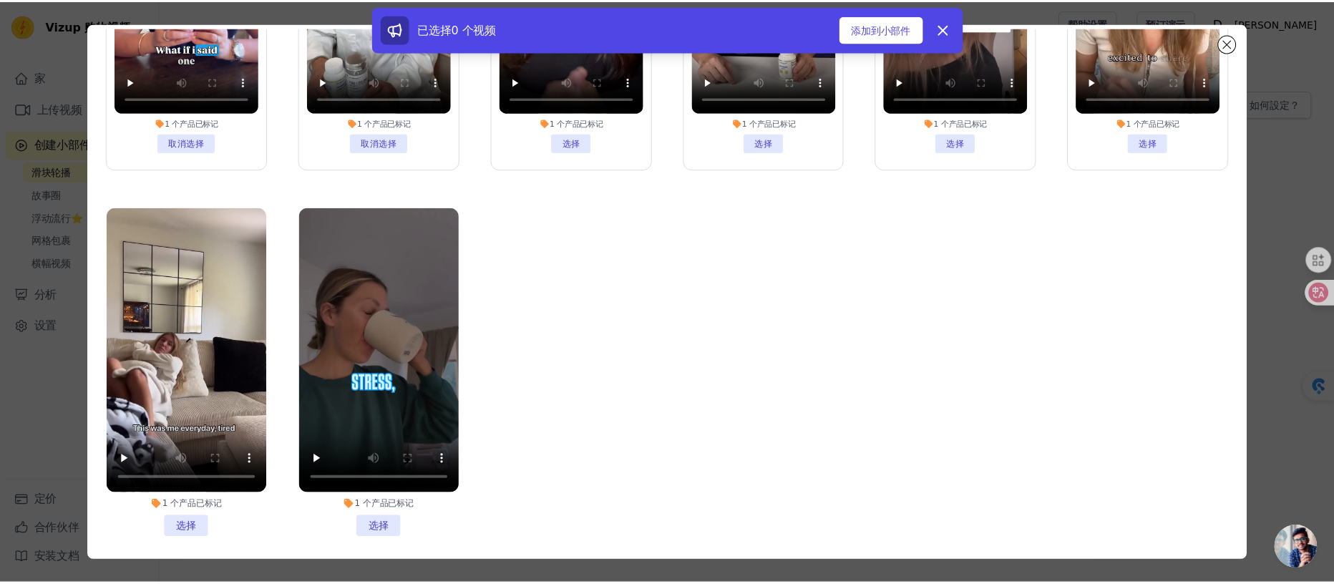
scroll to position [124, 0]
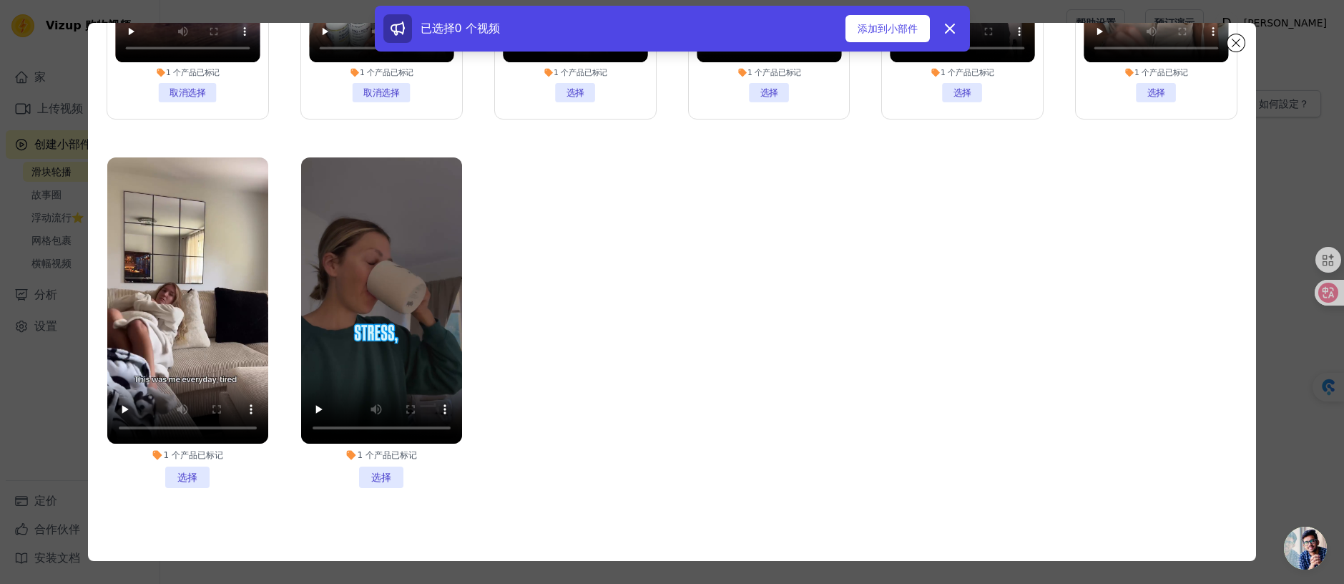
click at [192, 460] on li "1 个 产品 已标记 选择" at bounding box center [187, 322] width 161 height 331
click at [0, 0] on input "1 个 产品 已标记 选择" at bounding box center [0, 0] width 0 height 0
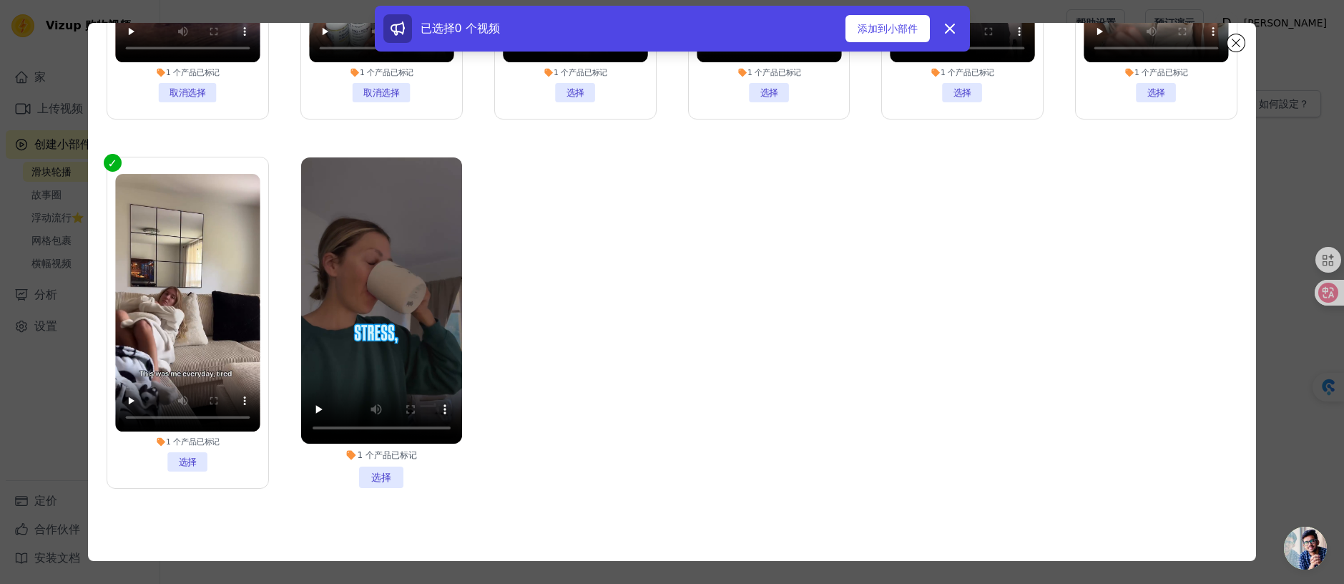
click at [368, 464] on li "1 个 产品 已标记 选择" at bounding box center [381, 322] width 161 height 331
click at [0, 0] on input "1 个 产品 已标记 选择" at bounding box center [0, 0] width 0 height 0
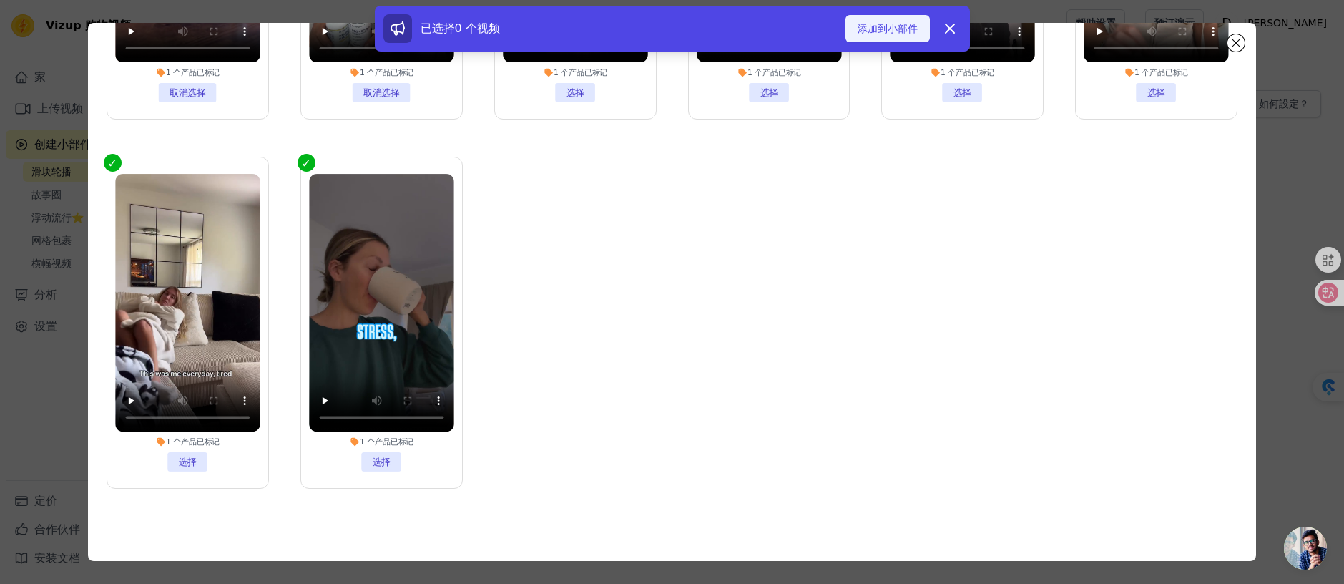
click at [866, 28] on font "添加到小部件" at bounding box center [888, 28] width 60 height 11
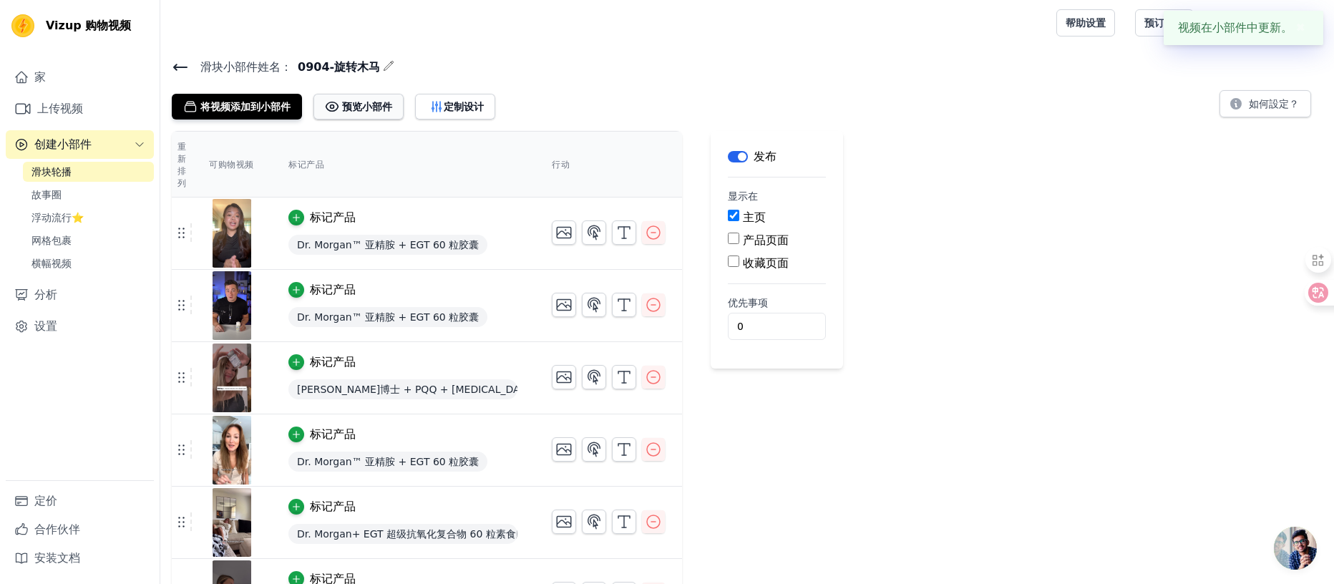
click at [380, 107] on font "预览小部件" at bounding box center [367, 106] width 50 height 11
